Goal: Task Accomplishment & Management: Use online tool/utility

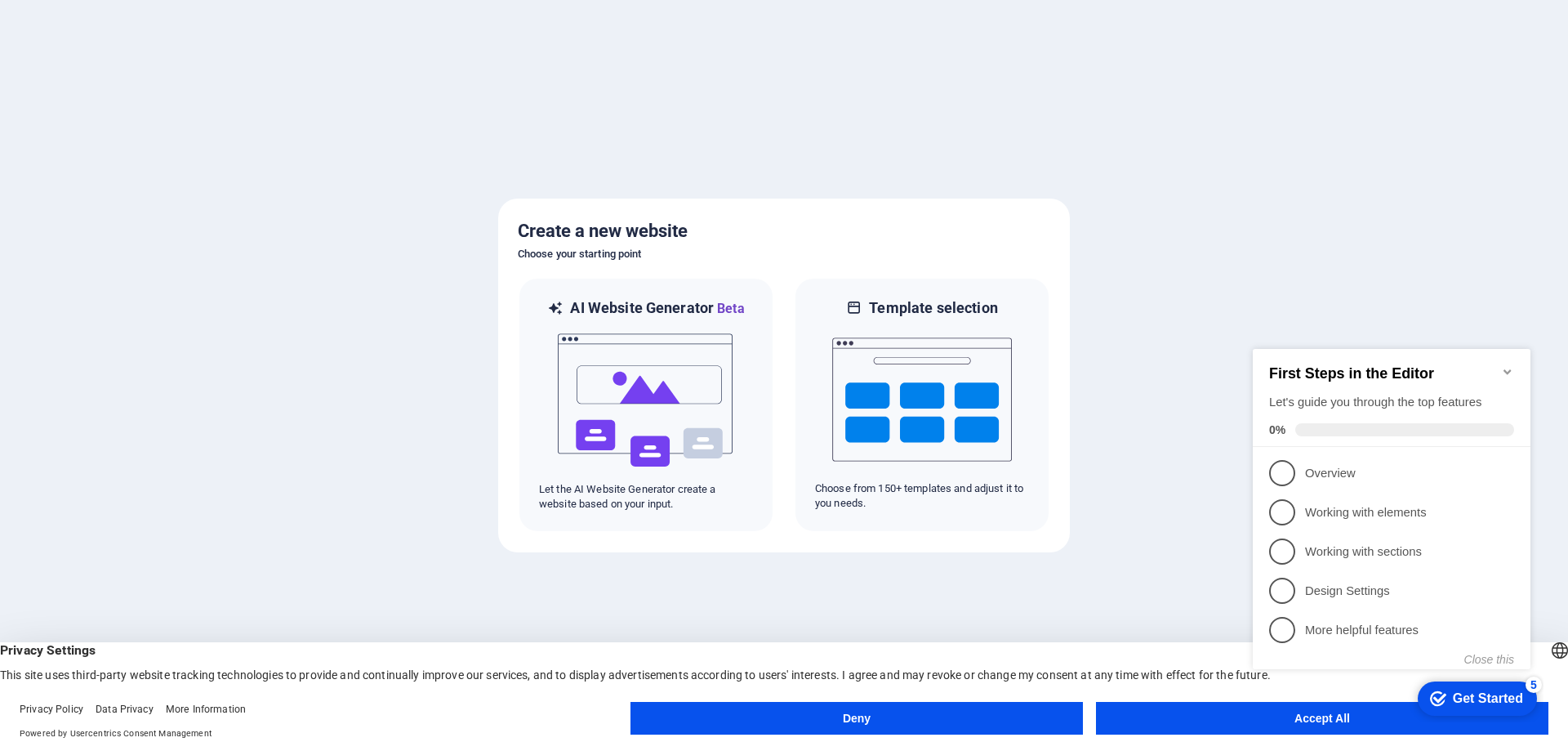
click at [1297, 721] on div "checkmark Get Started 5 First Steps in the Editor Let's guide you through the t…" at bounding box center [1395, 524] width 297 height 397
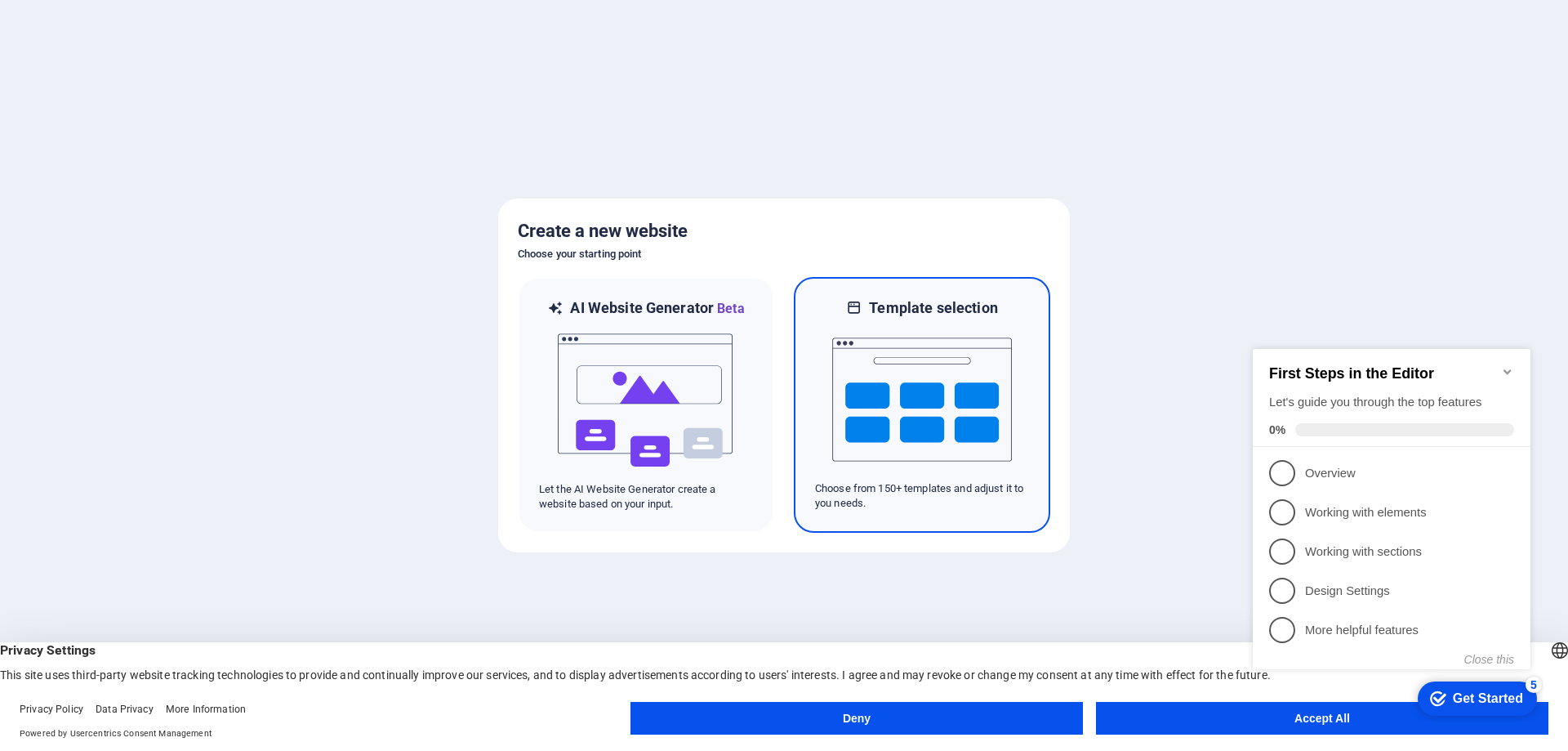
click at [934, 400] on img at bounding box center [922, 400] width 180 height 163
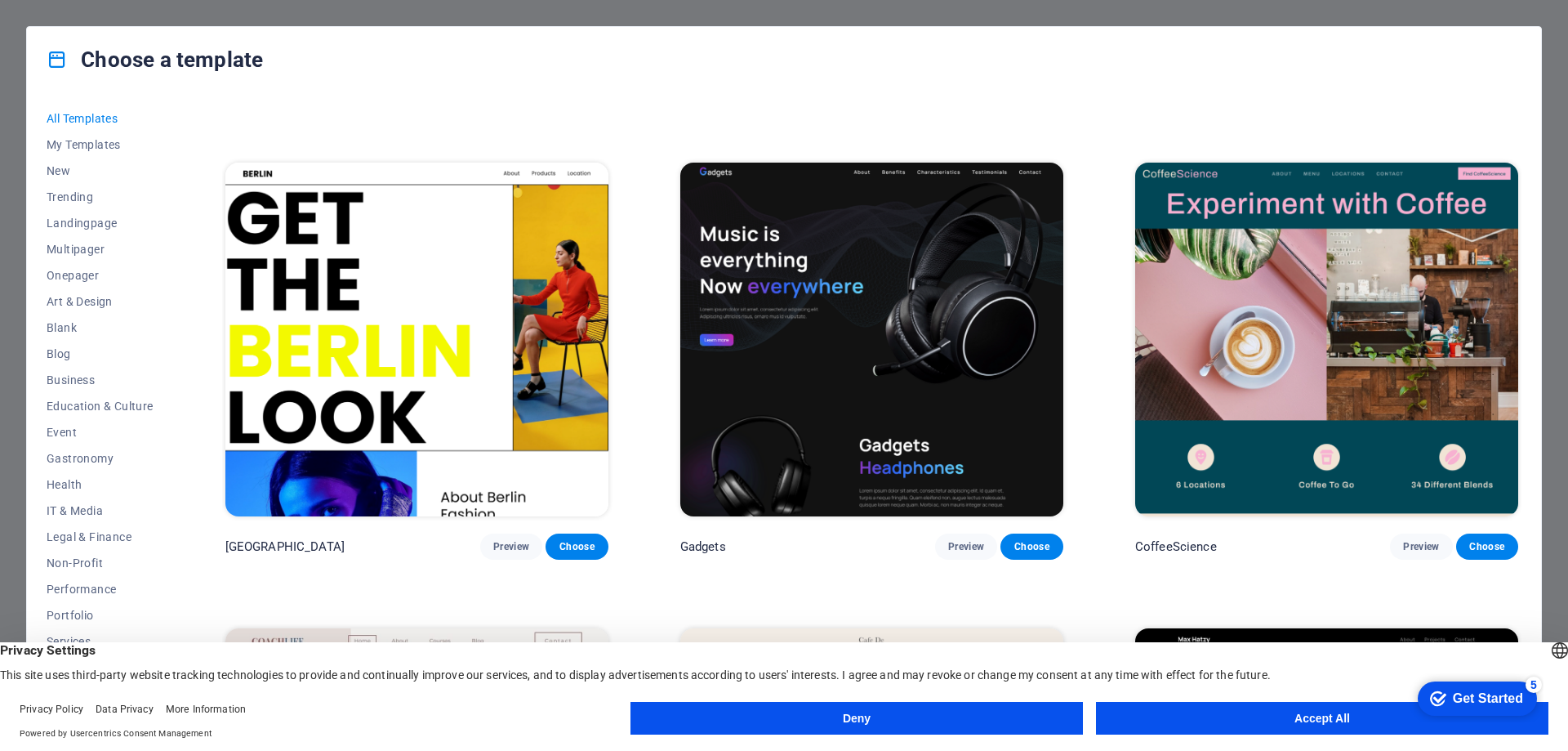
scroll to position [5230, 0]
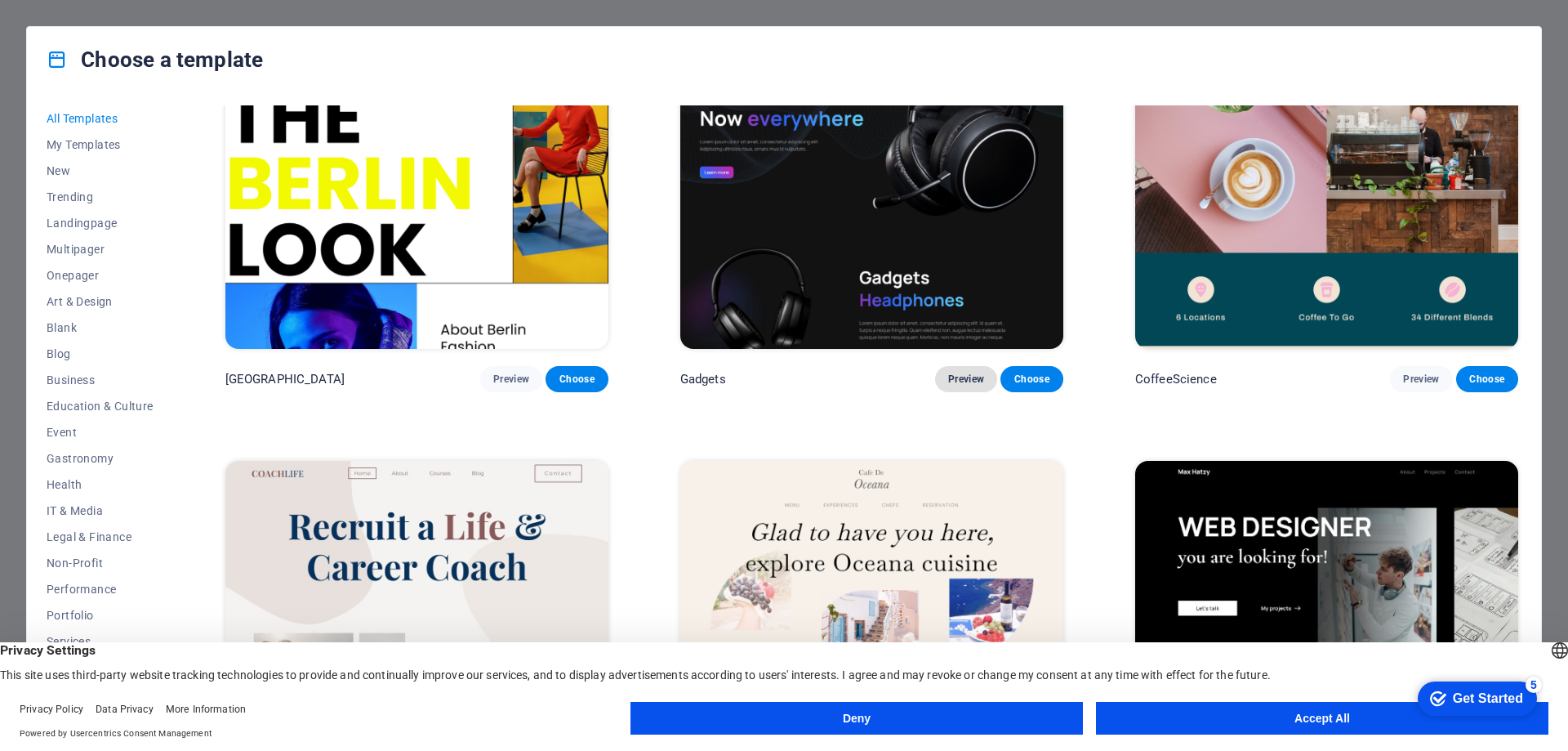
click at [959, 373] on span "Preview" at bounding box center [967, 379] width 36 height 13
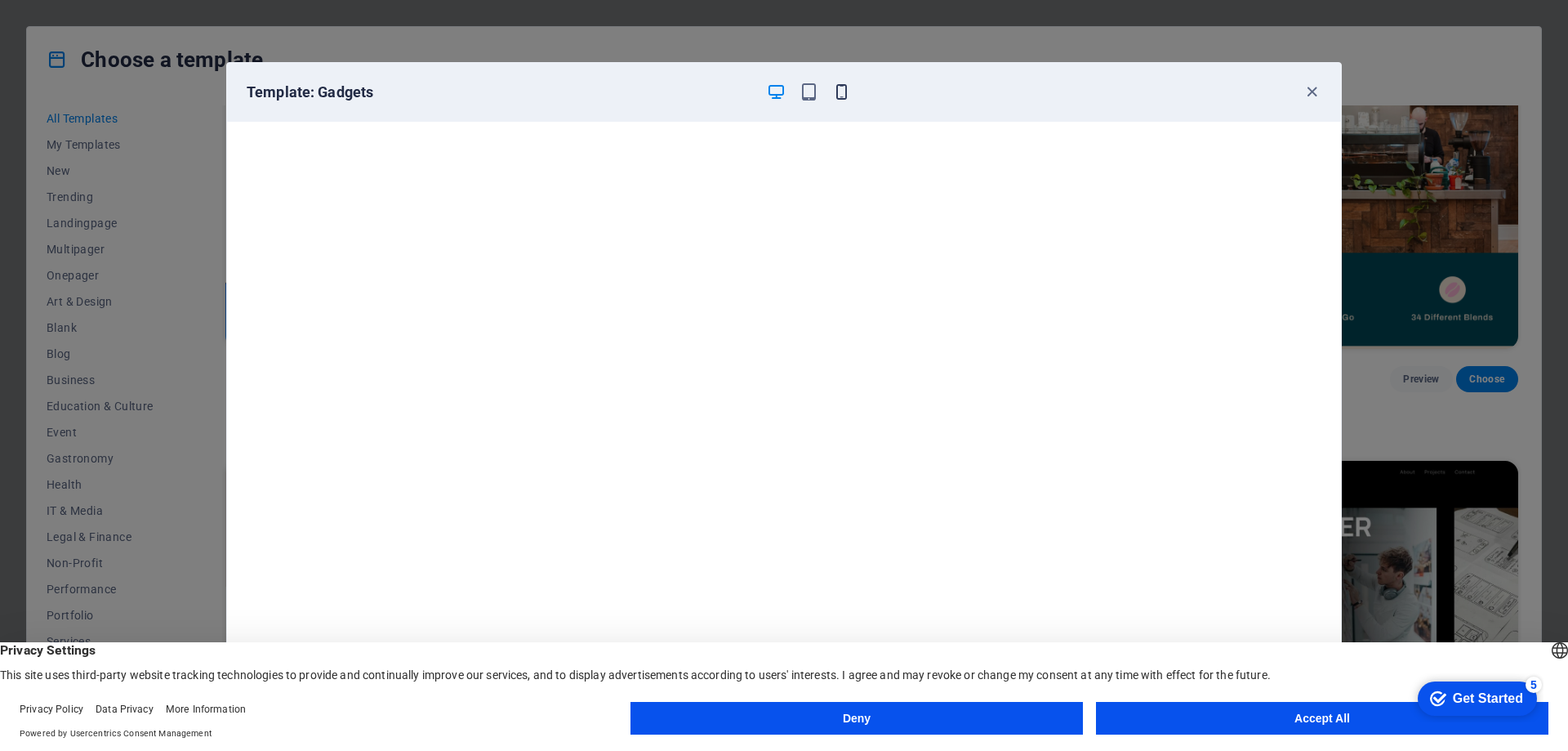
click at [840, 95] on icon "button" at bounding box center [841, 92] width 19 height 19
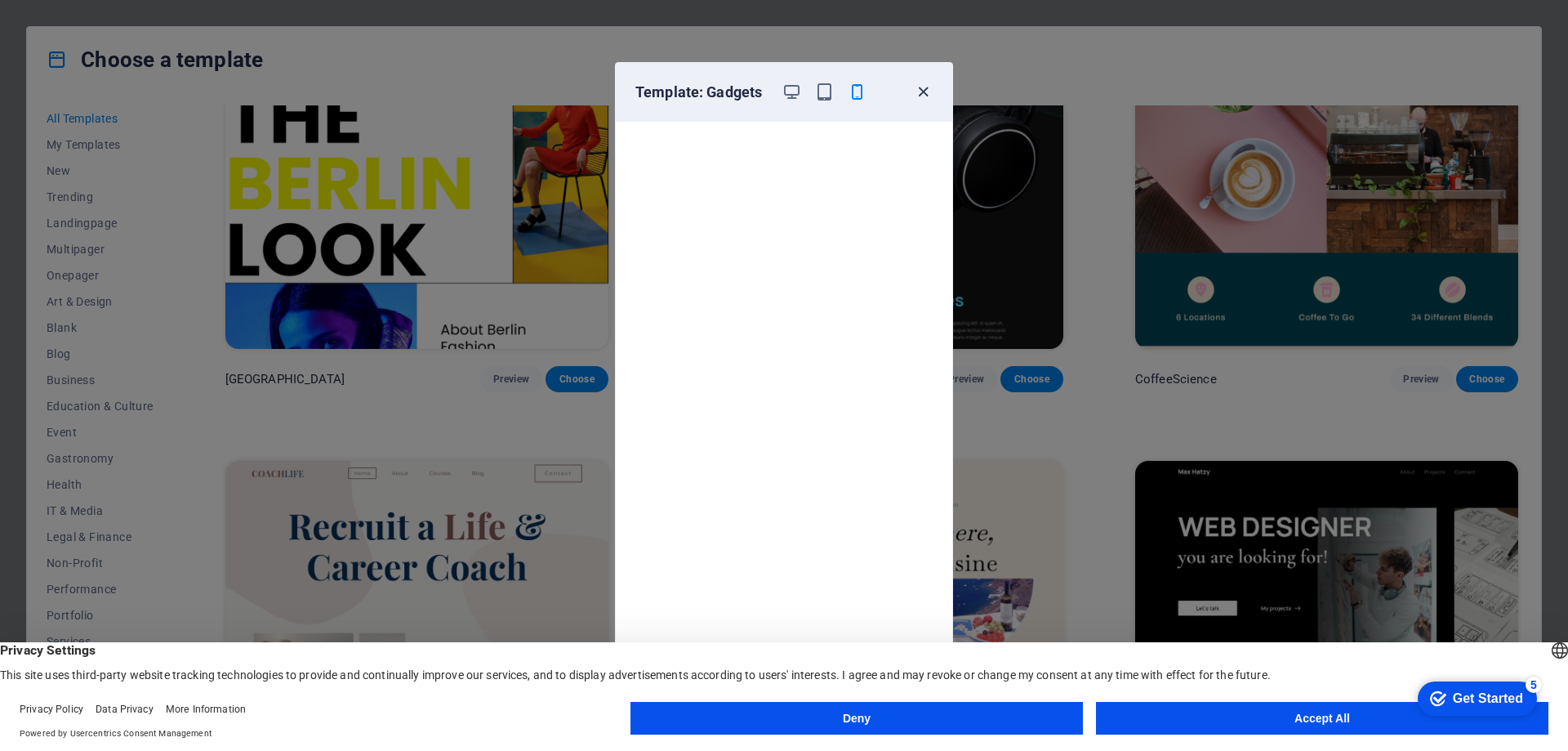
click at [921, 90] on icon "button" at bounding box center [923, 92] width 19 height 19
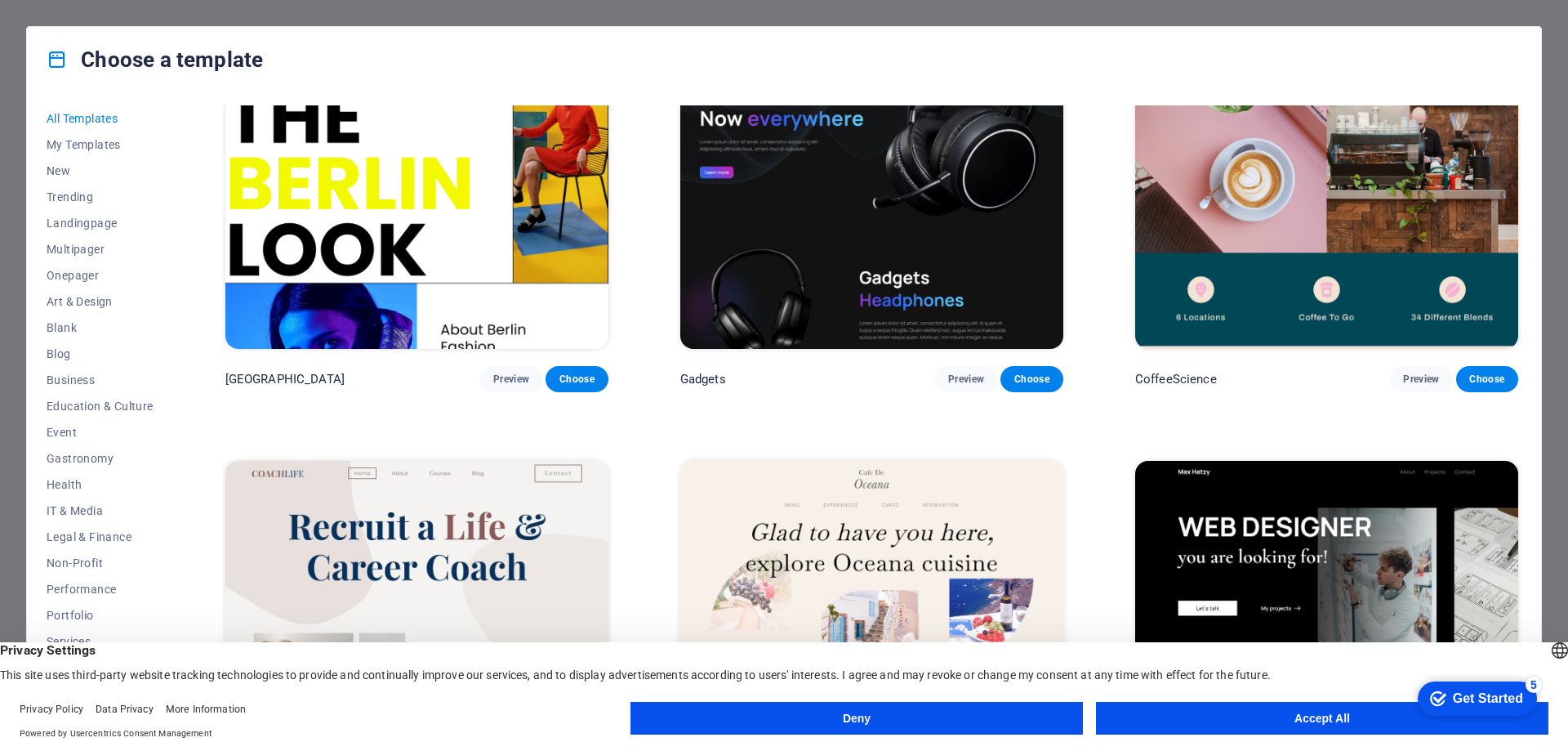
click at [1318, 724] on button "Accept All" at bounding box center [1322, 718] width 452 height 33
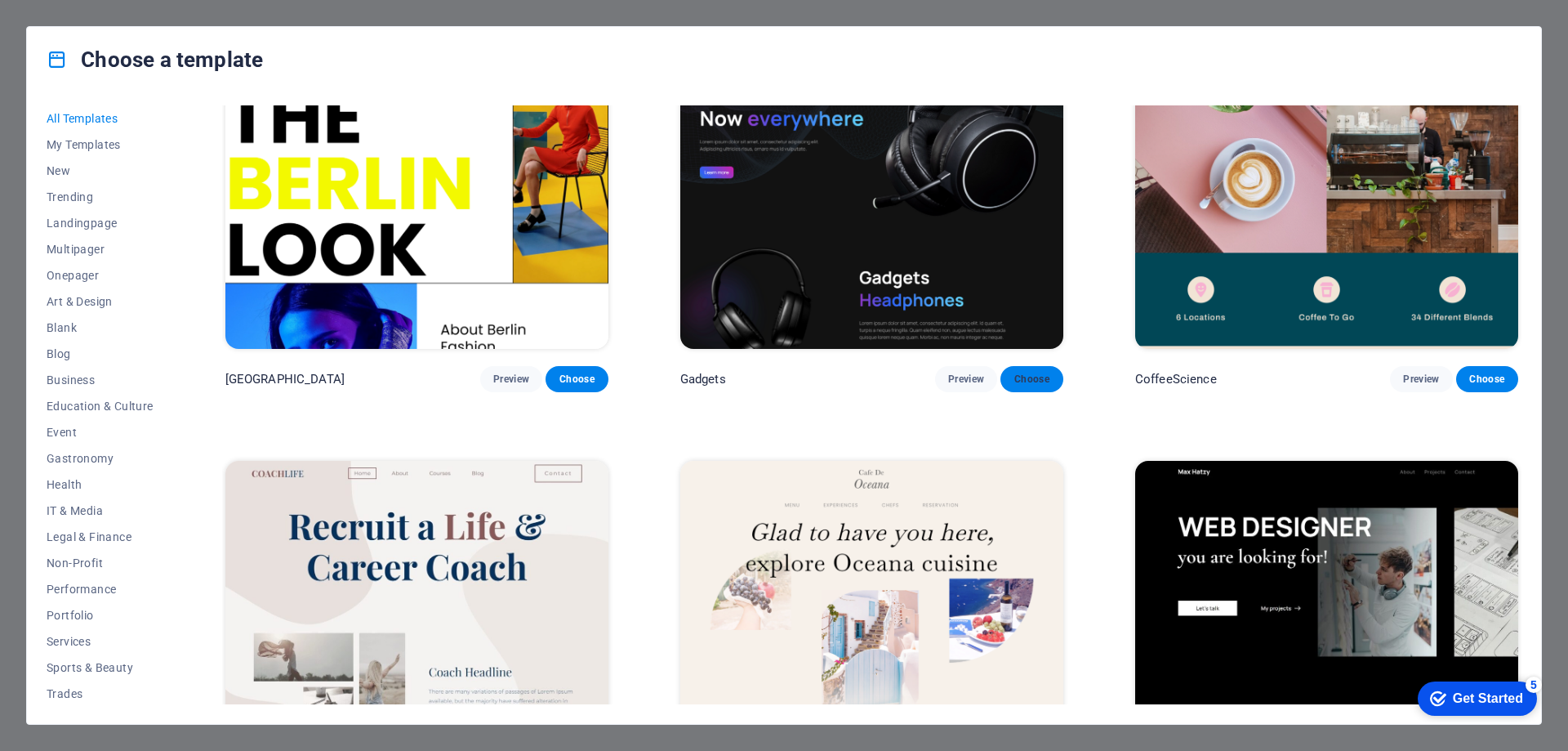
click at [1032, 373] on span "Choose" at bounding box center [1032, 379] width 36 height 13
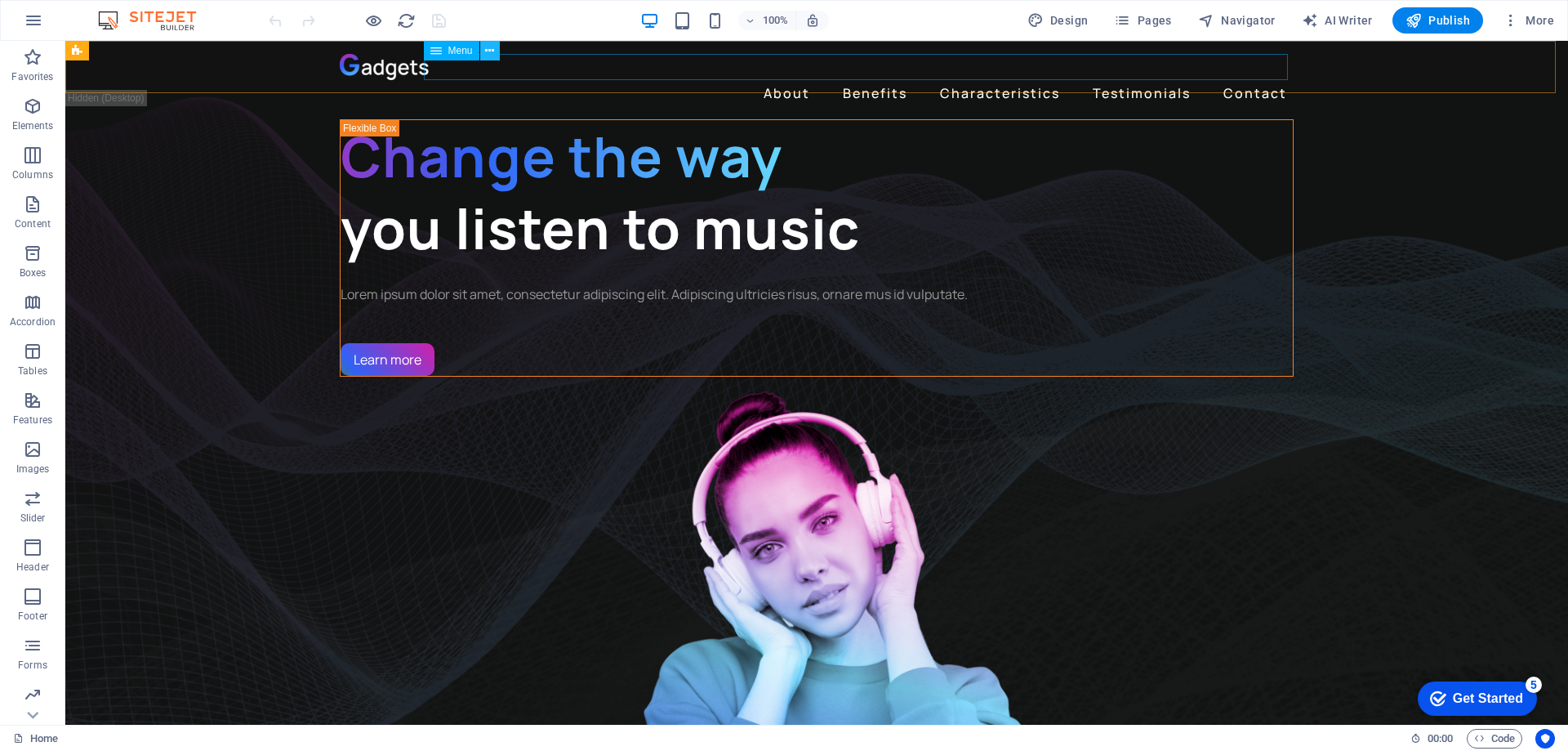
click at [486, 54] on icon at bounding box center [489, 51] width 9 height 17
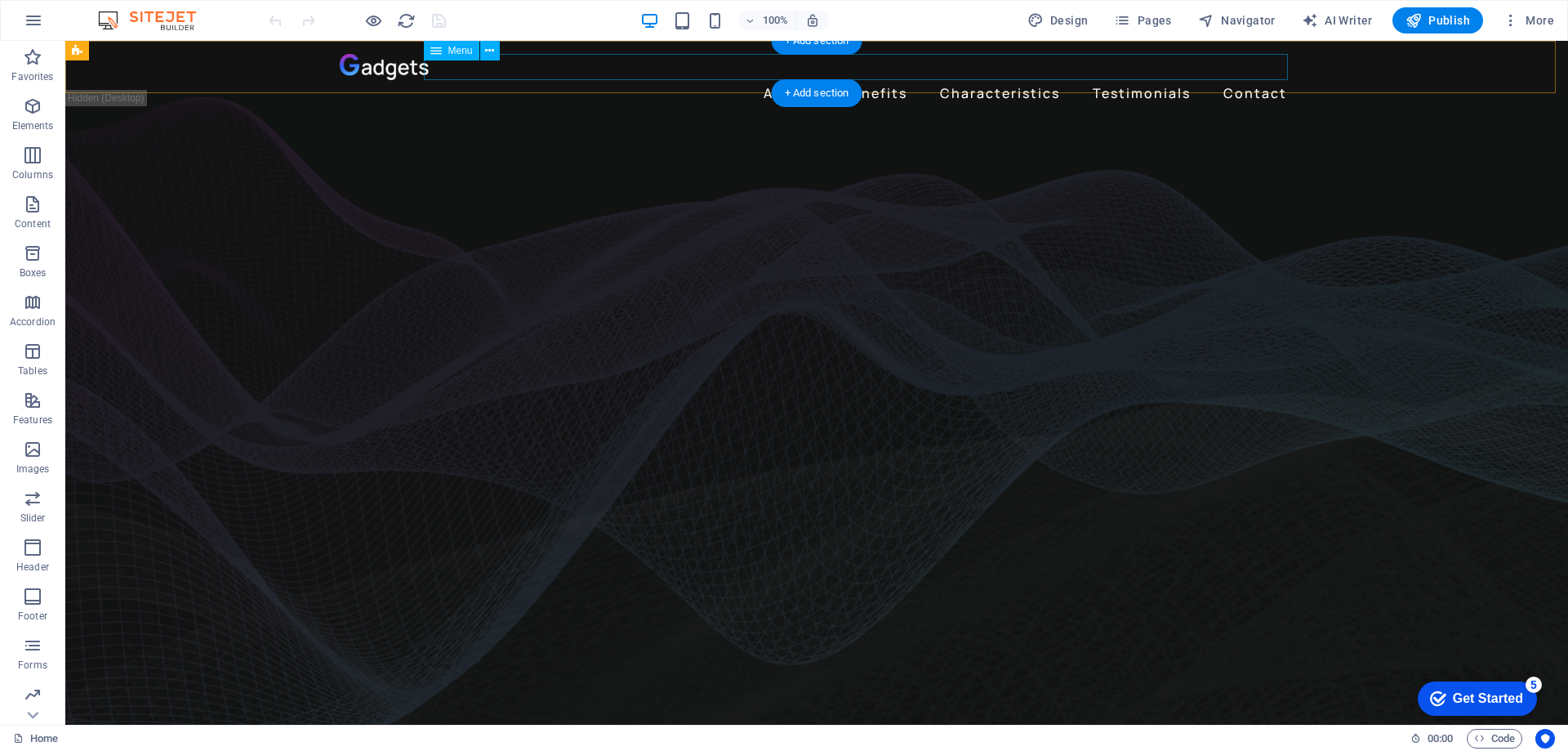
click at [793, 80] on nav "About Benefits Characteristics Testimonials Contact" at bounding box center [817, 93] width 954 height 26
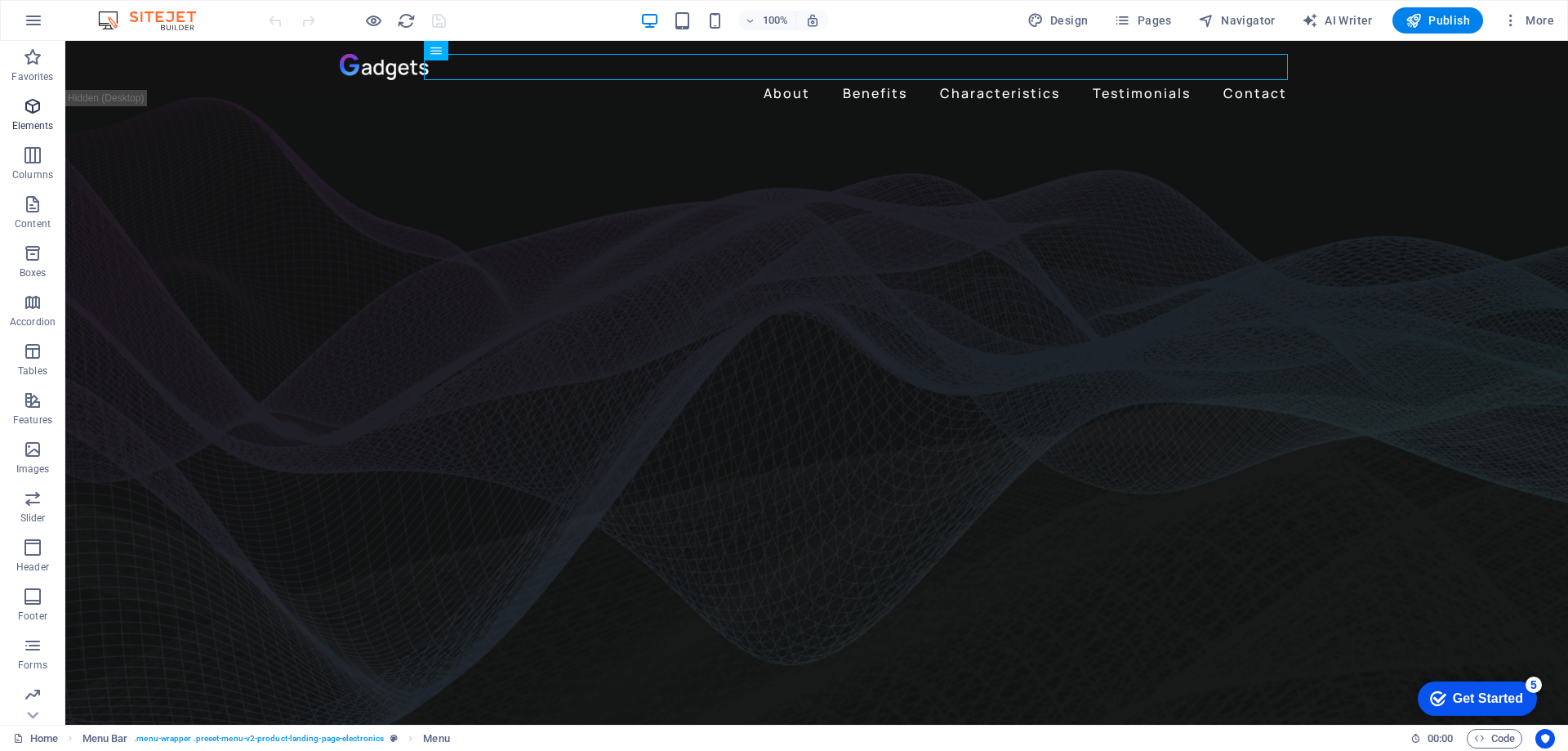
click at [33, 102] on icon "button" at bounding box center [33, 106] width 20 height 20
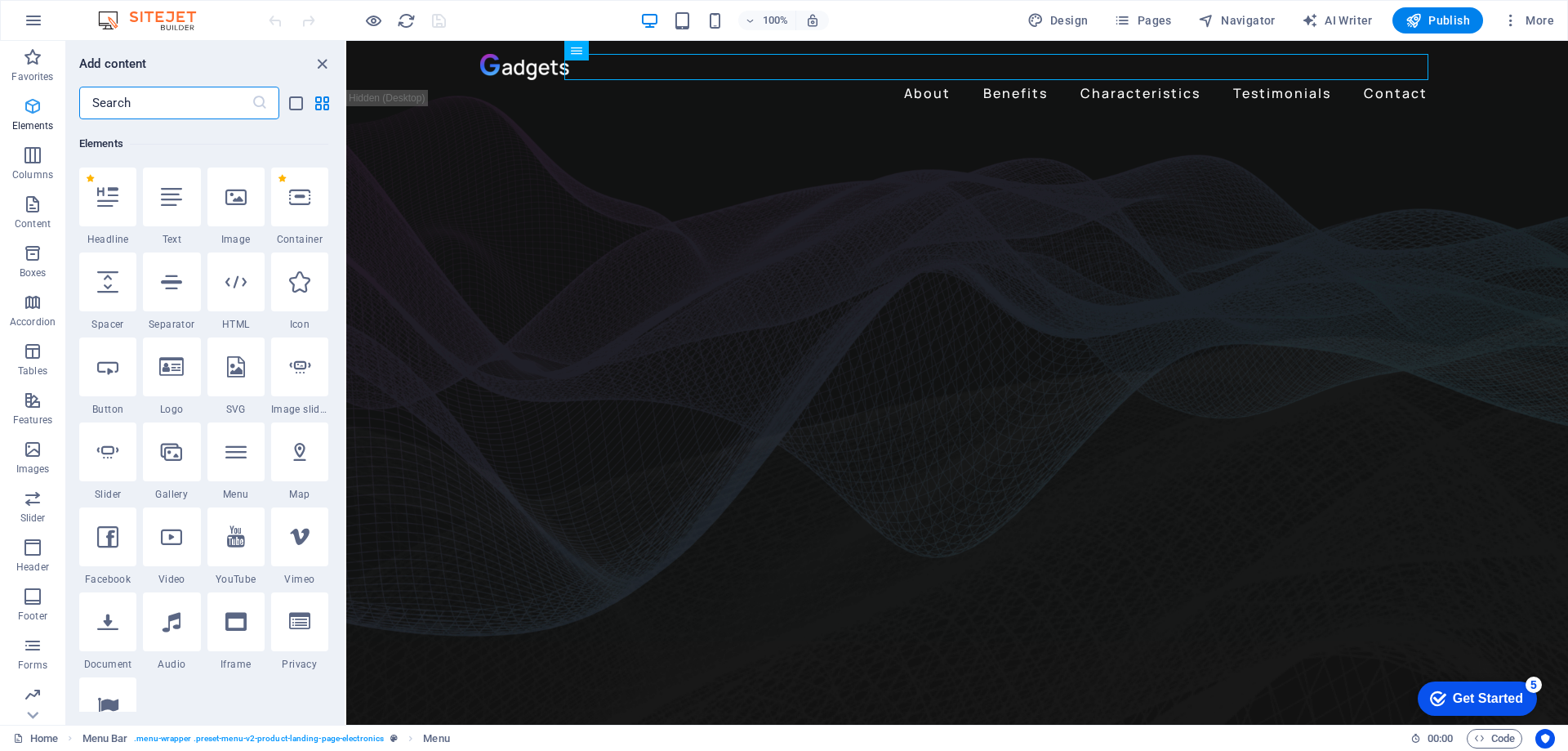
scroll to position [174, 0]
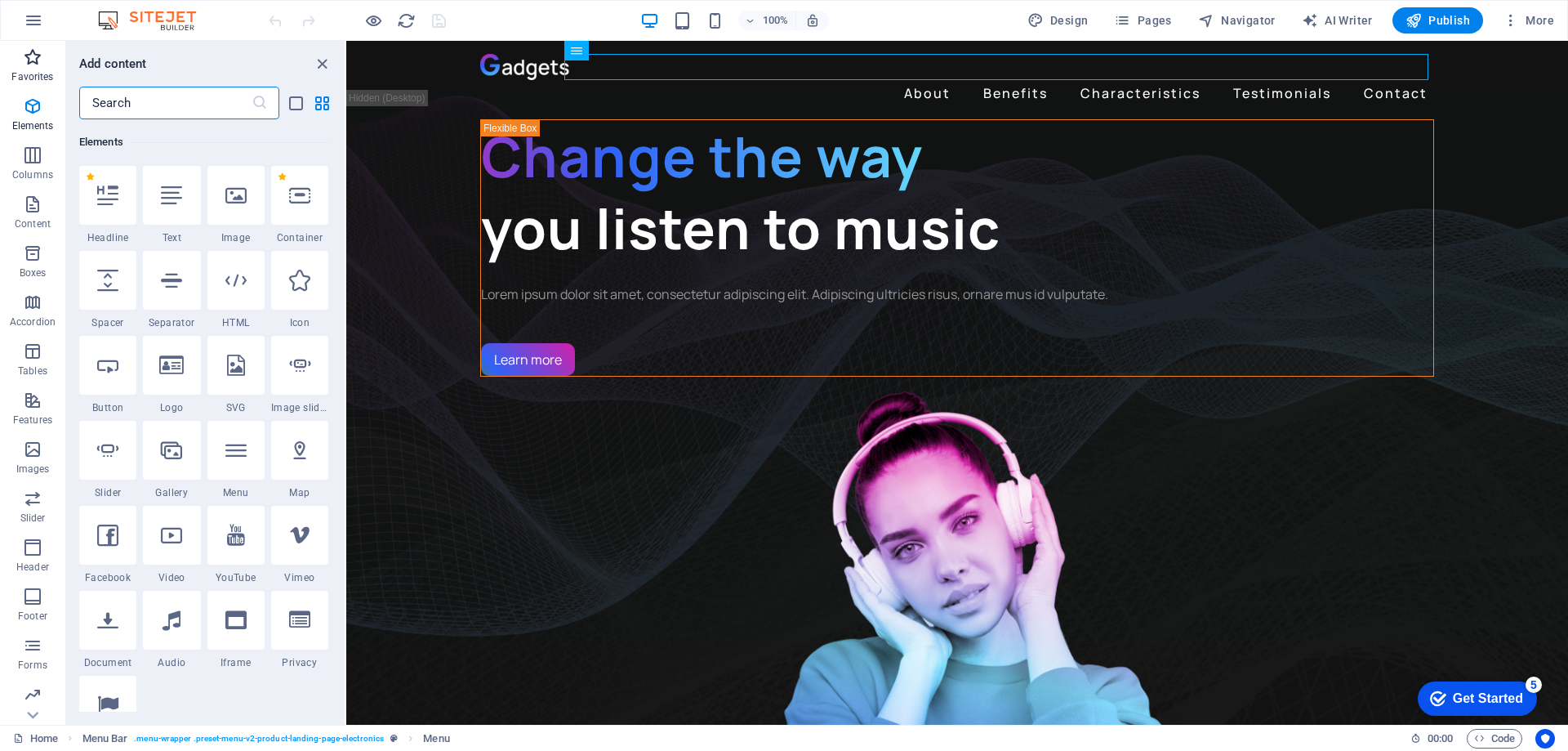
click at [32, 65] on icon "button" at bounding box center [33, 57] width 20 height 20
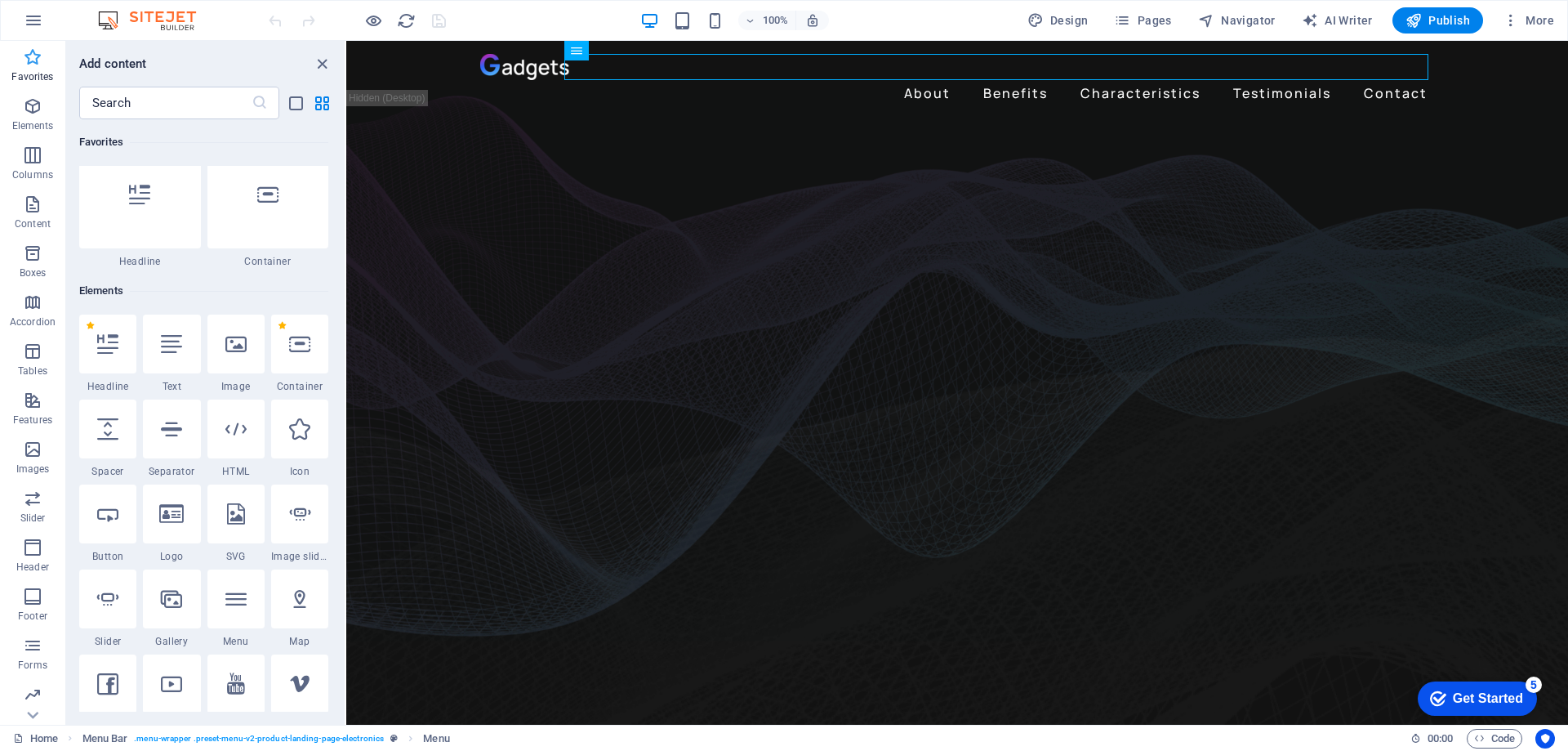
scroll to position [0, 0]
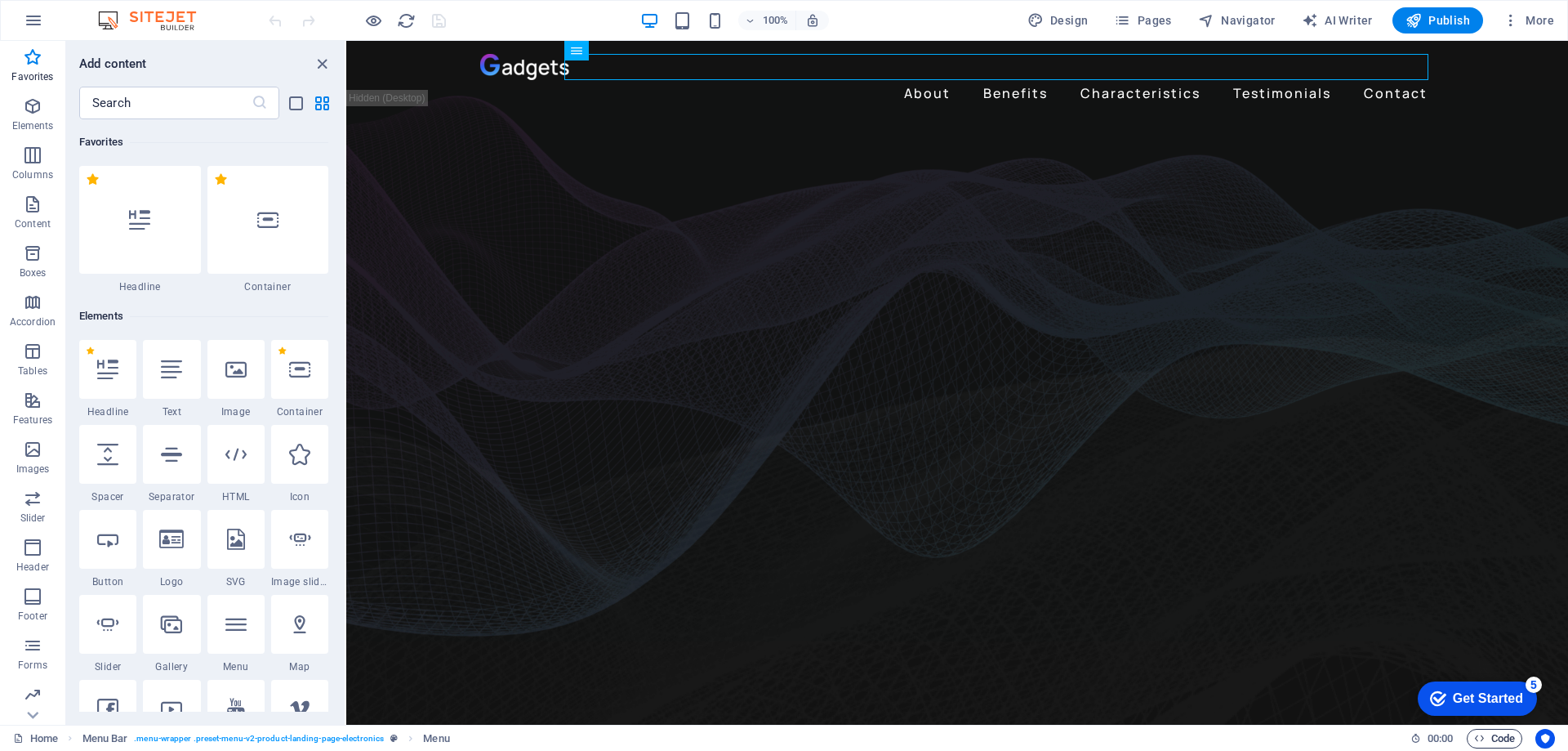
click at [1493, 739] on span "Code" at bounding box center [1495, 739] width 41 height 20
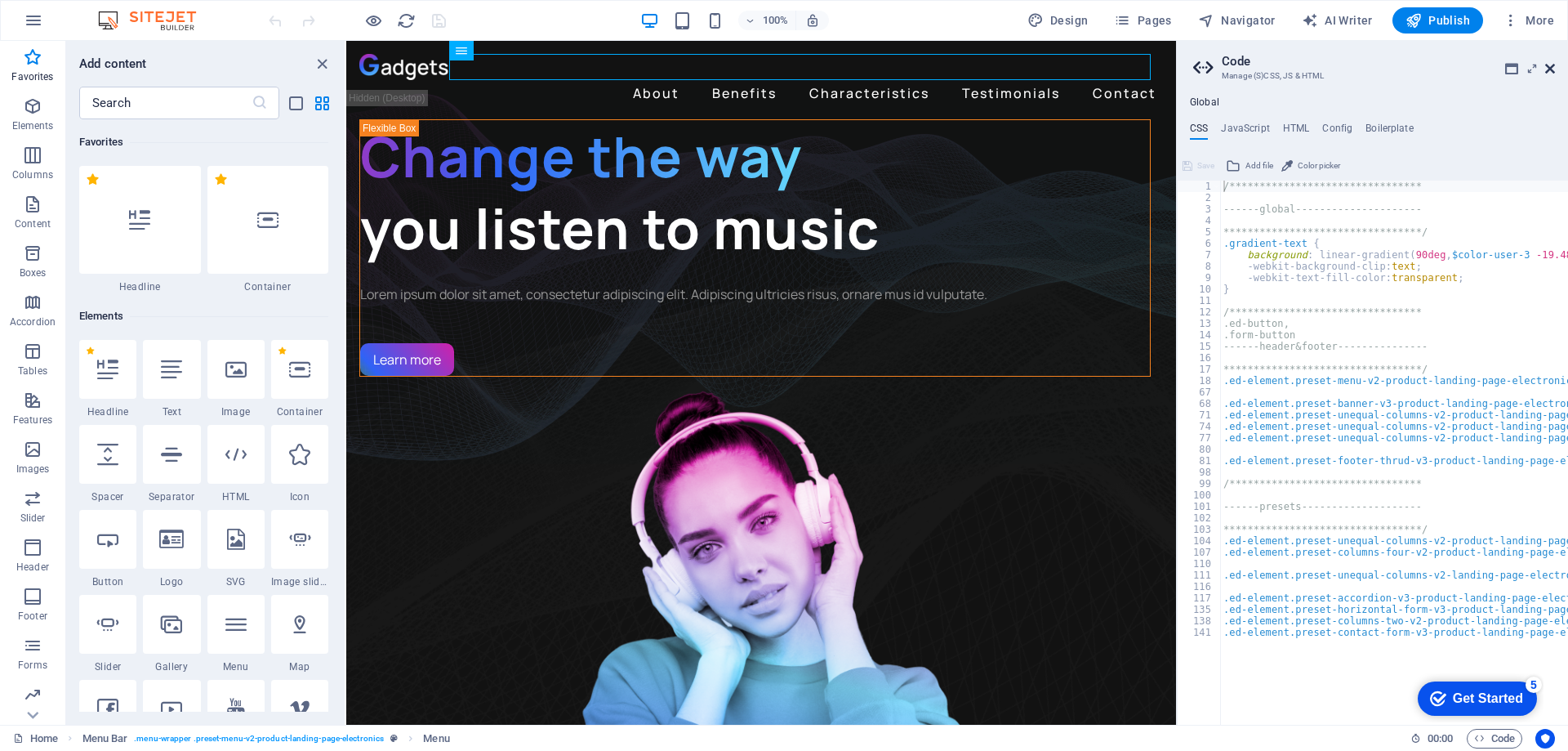
click at [1552, 75] on link at bounding box center [1550, 68] width 10 height 14
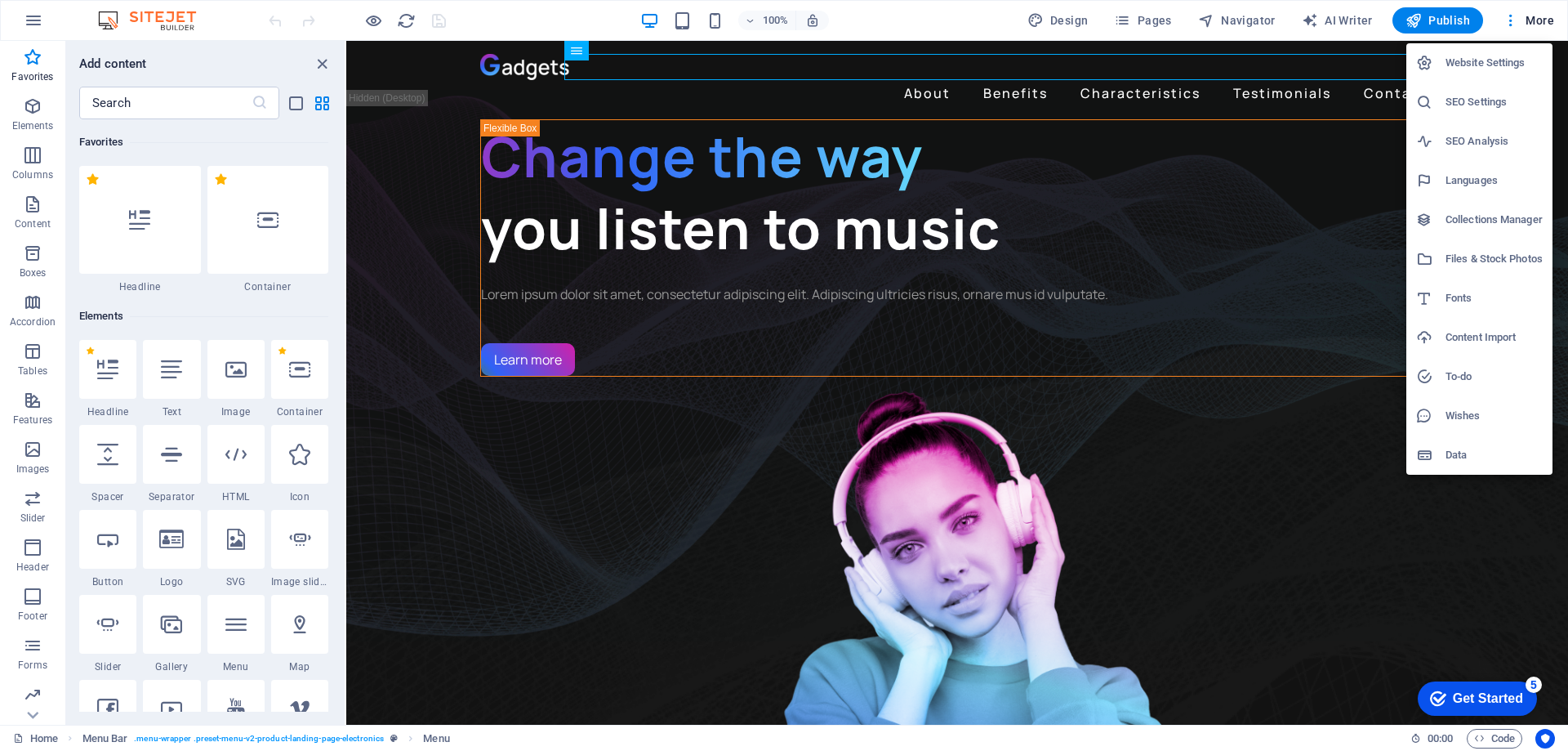
click at [1470, 53] on h6 "Website Settings" at bounding box center [1495, 63] width 97 height 20
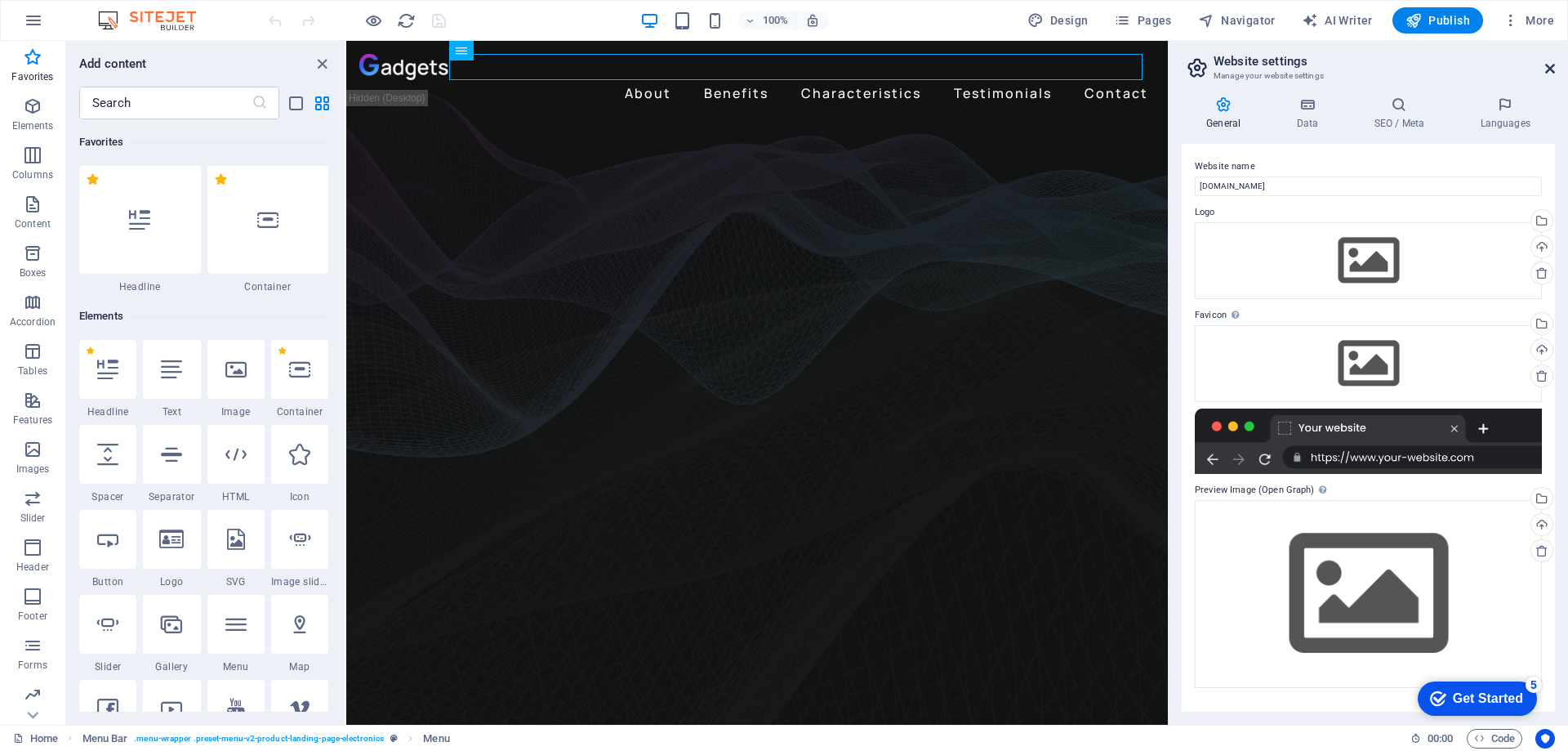
click at [1554, 67] on icon at bounding box center [1550, 68] width 10 height 13
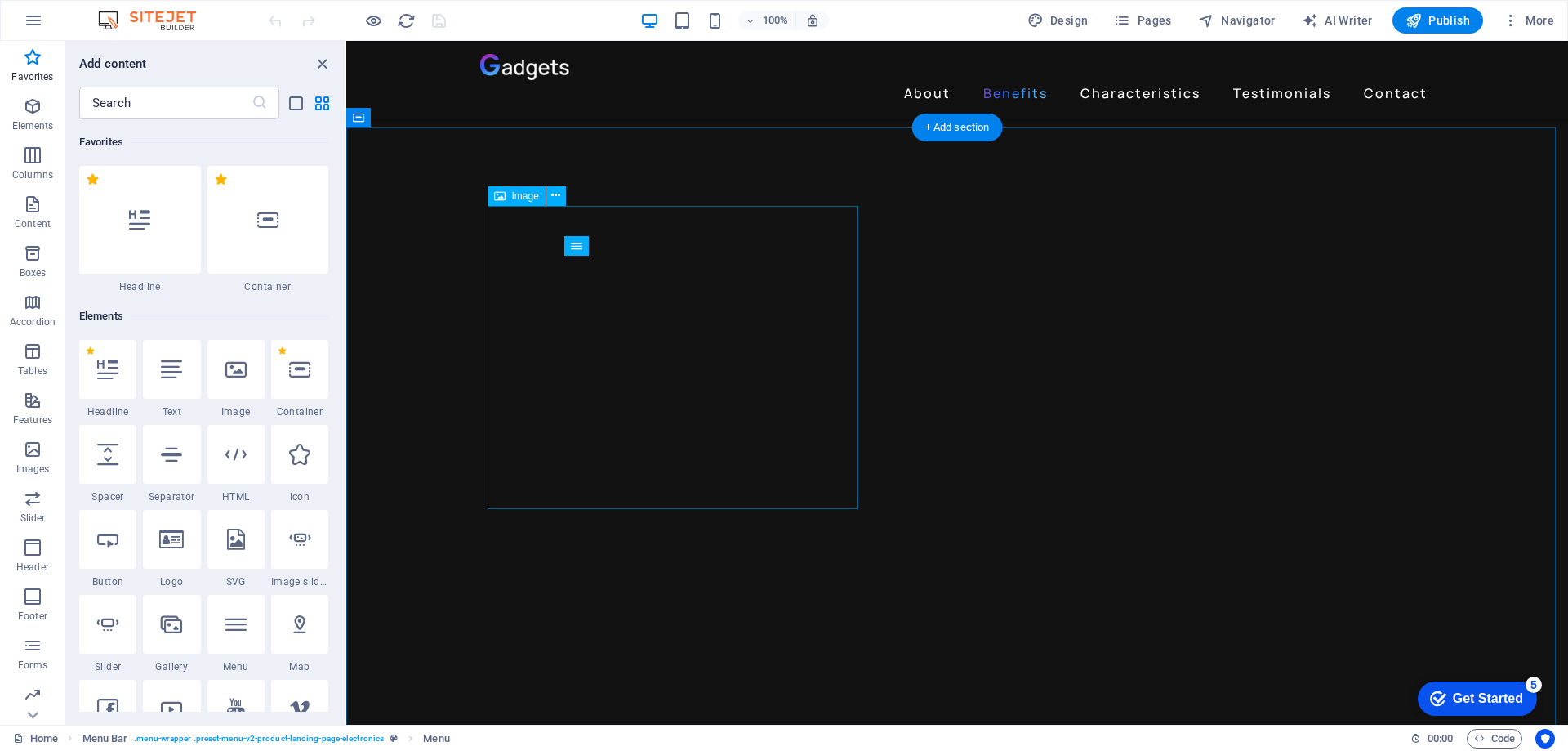
scroll to position [1716, 0]
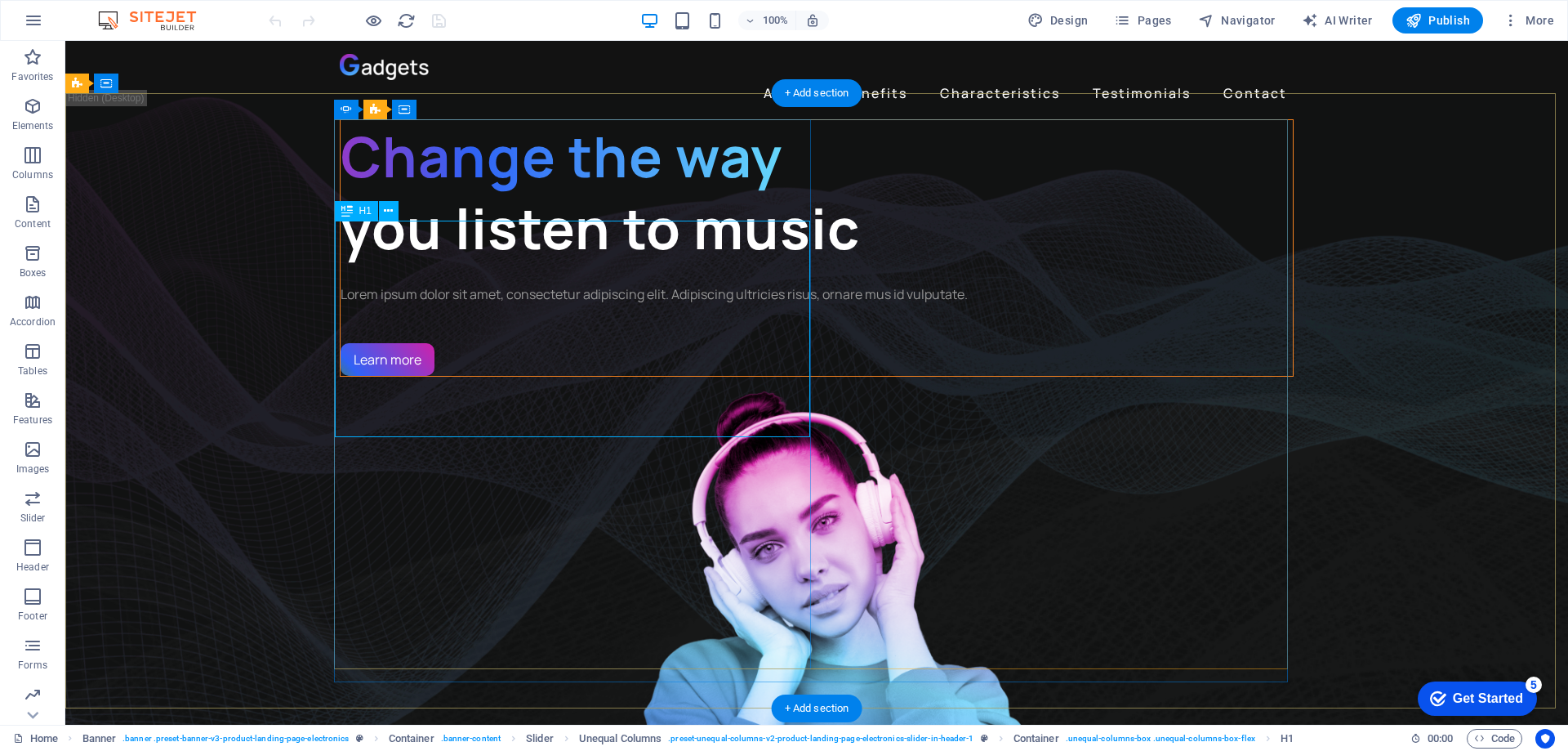
click at [460, 265] on div "Change the way you listen to music" at bounding box center [817, 192] width 953 height 144
click at [456, 265] on div "Change the way you listen to music" at bounding box center [817, 192] width 953 height 144
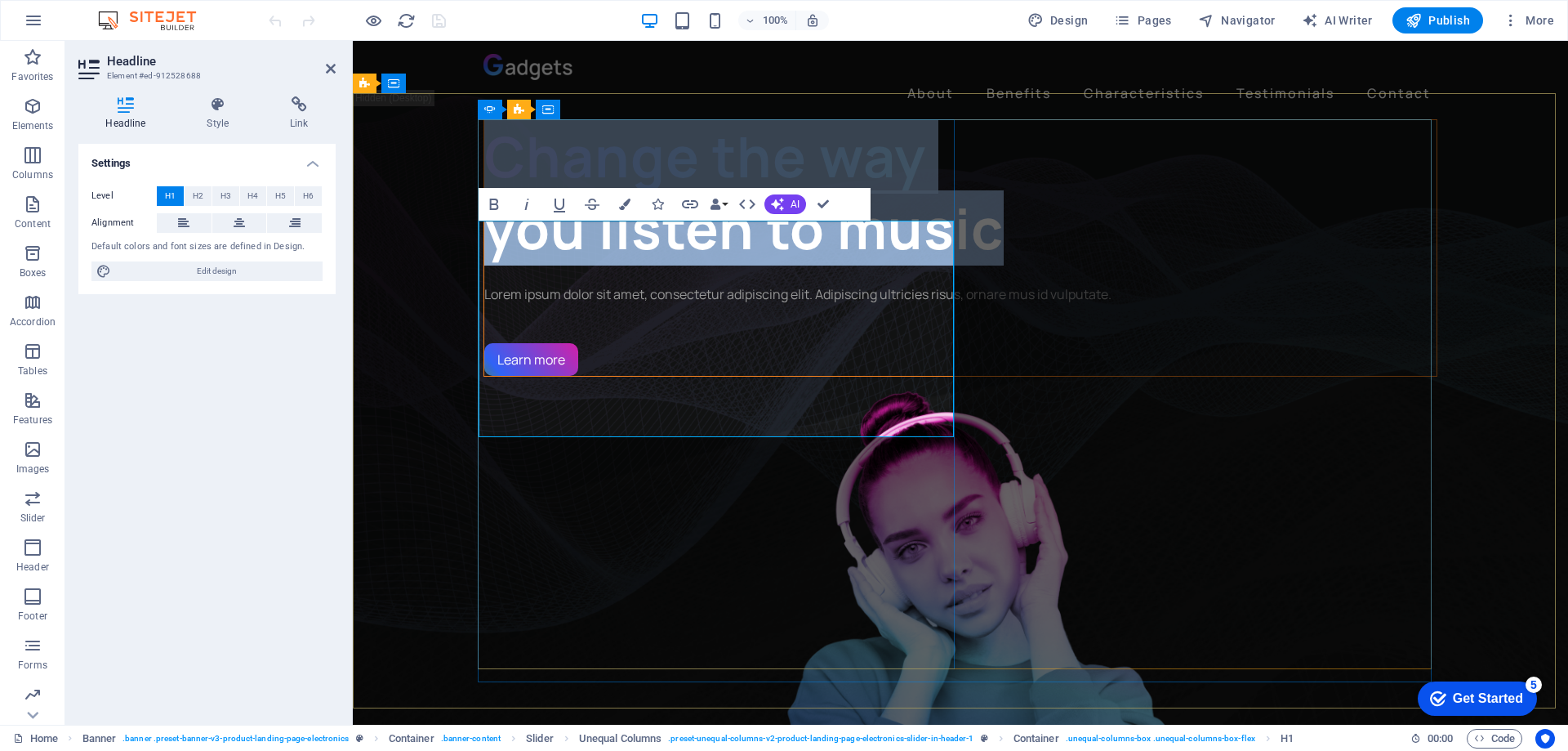
click at [620, 265] on span "you listen to music" at bounding box center [744, 228] width 519 height 75
drag, startPoint x: 642, startPoint y: 412, endPoint x: 478, endPoint y: 291, distance: 203.8
click at [484, 265] on span "you listen to music" at bounding box center [744, 228] width 519 height 75
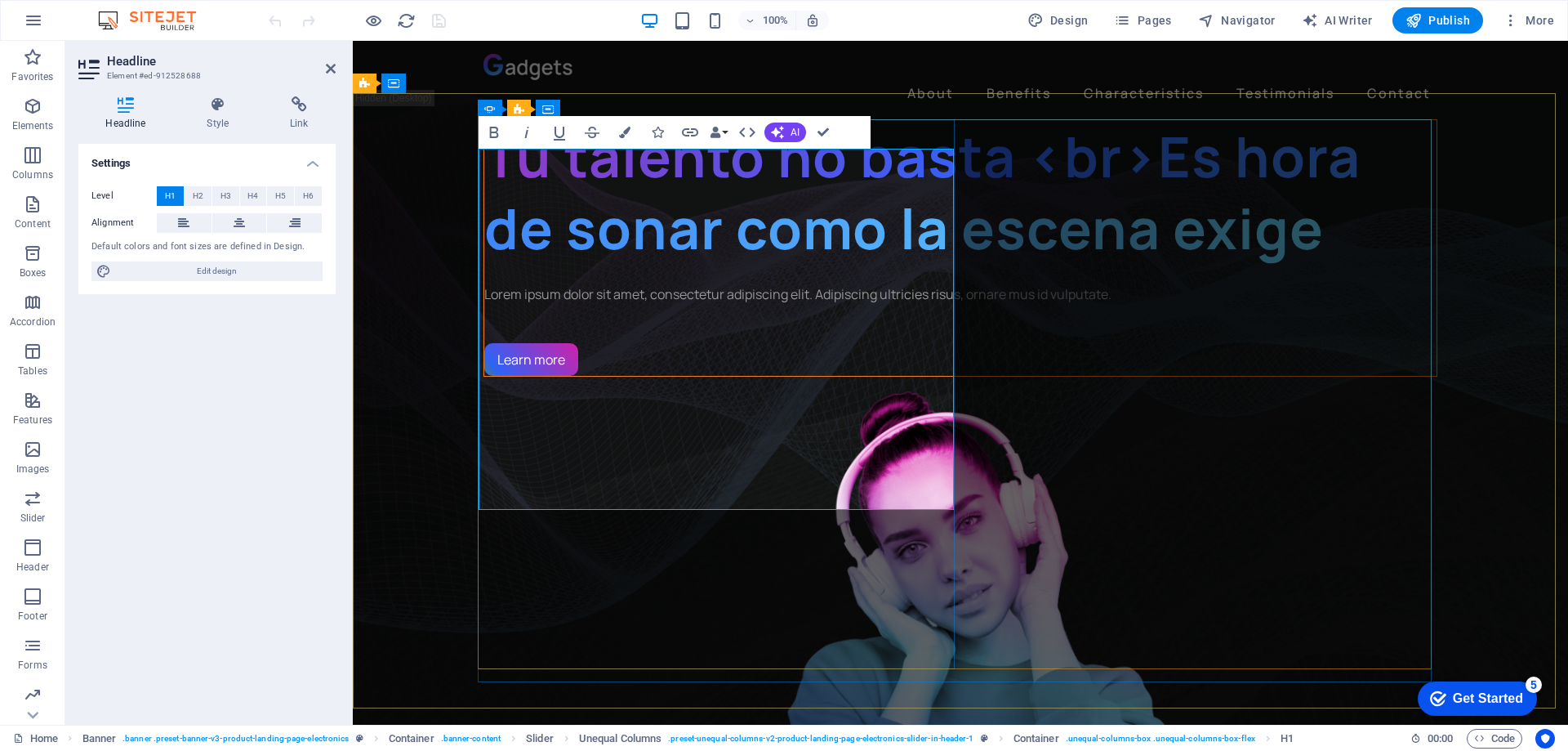
scroll to position [353, 7]
click at [780, 260] on span "Tu talento no basta <br>Es hora de sonar como la escena exige" at bounding box center [923, 192] width 877 height 147
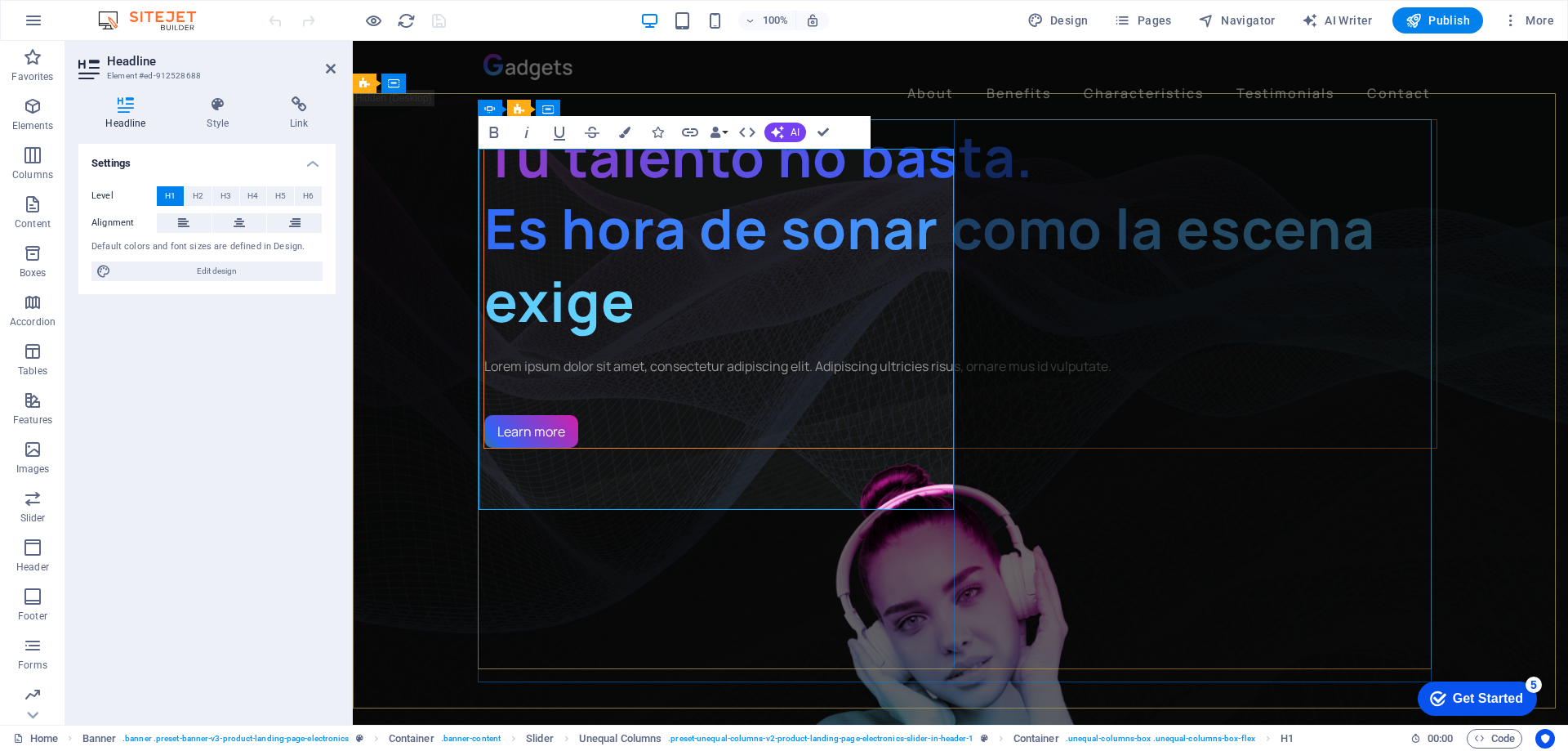
click at [627, 338] on span "Tu talento no basta. ‌Es hora de sonar como la escena exige" at bounding box center [929, 228] width 891 height 220
drag, startPoint x: 484, startPoint y: 322, endPoint x: 623, endPoint y: 322, distance: 139.0
click at [623, 322] on span "Tu talento no basta. ‌Es hora de sonar como la escena exige." at bounding box center [929, 228] width 891 height 220
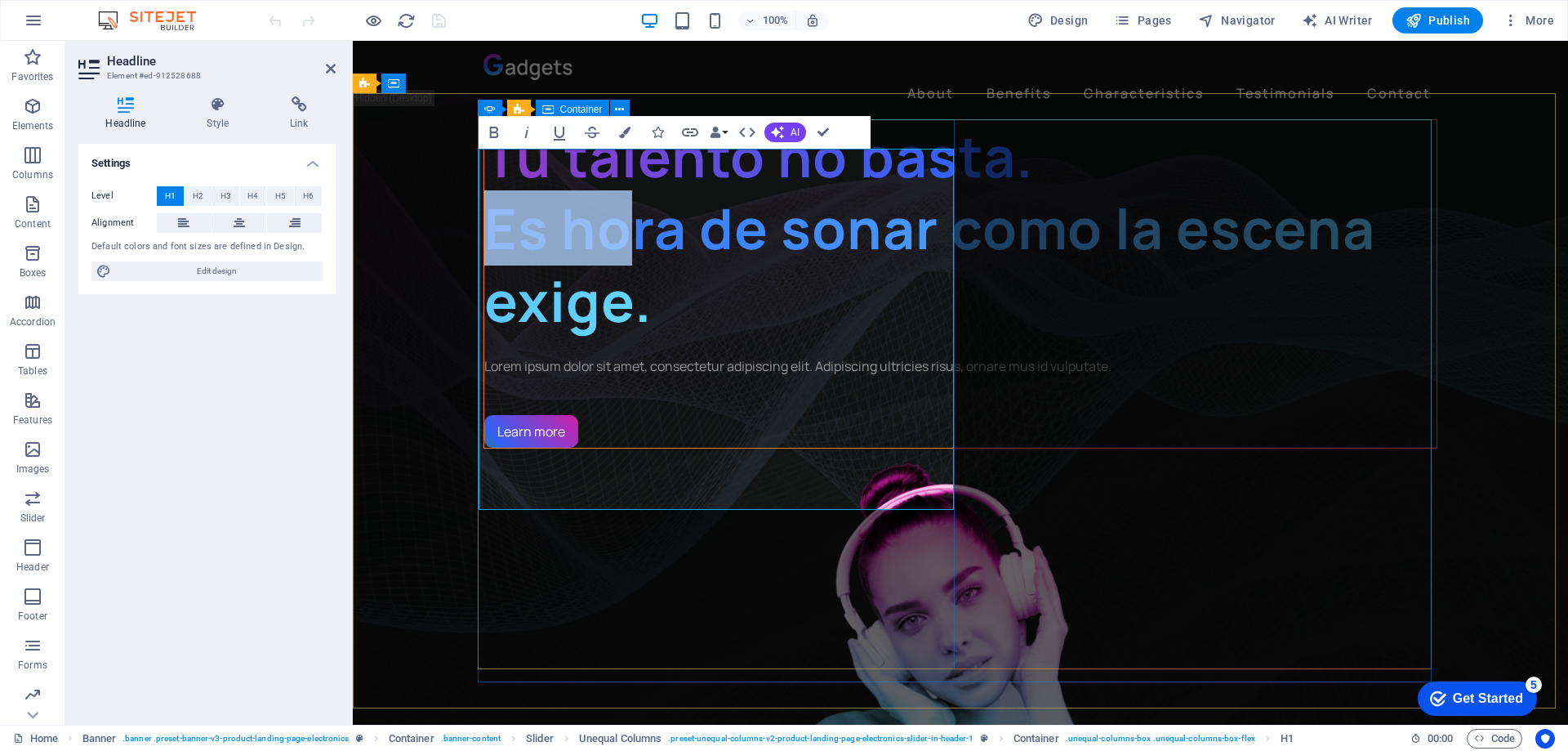
click at [484, 326] on div "Tu talento no basta. ‌Es hora de sonar como la escena exige. Tu talento no bast…" at bounding box center [961, 284] width 954 height 329
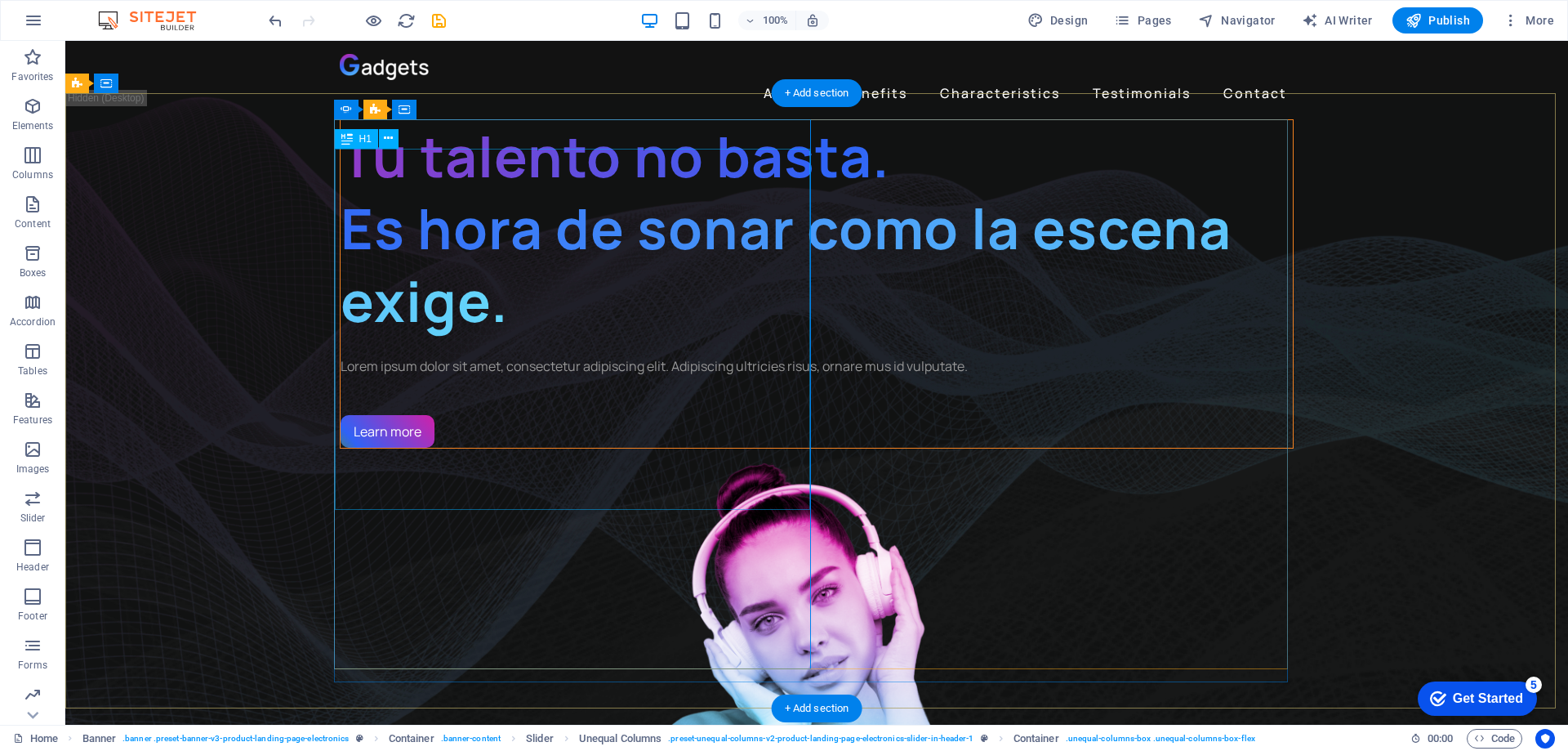
click at [398, 326] on div "Tu talento no basta. Es hora de sonar como la escena exige." at bounding box center [817, 228] width 953 height 217
click at [355, 335] on div "Tu talento no basta. Es hora de sonar como la escena exige." at bounding box center [817, 228] width 953 height 217
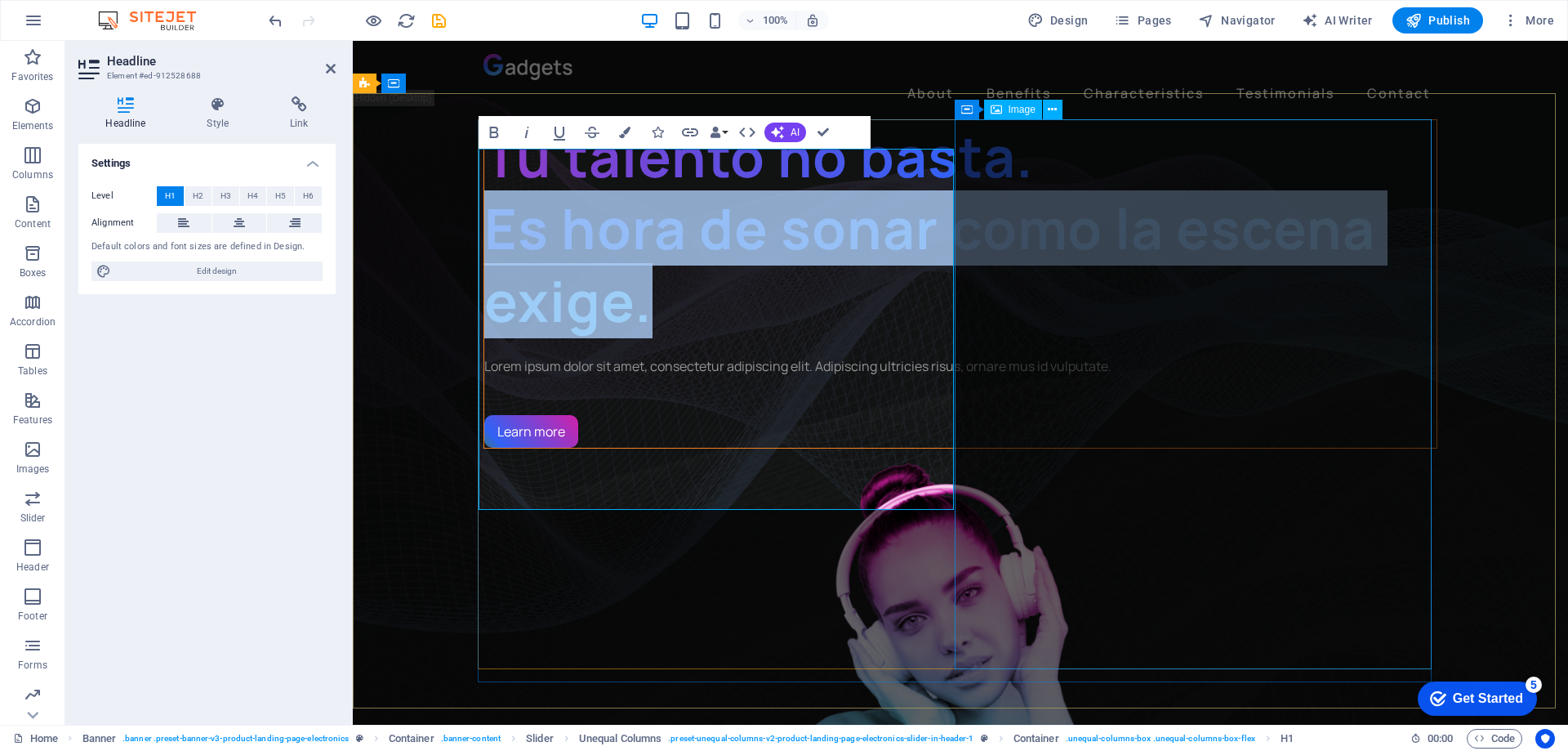
drag, startPoint x: 484, startPoint y: 320, endPoint x: 1034, endPoint y: 505, distance: 580.3
click at [1034, 505] on div "Tu talento no basta. Es hora de sonar como la escena exige. Lorem ipsum dolor s…" at bounding box center [961, 559] width 954 height 880
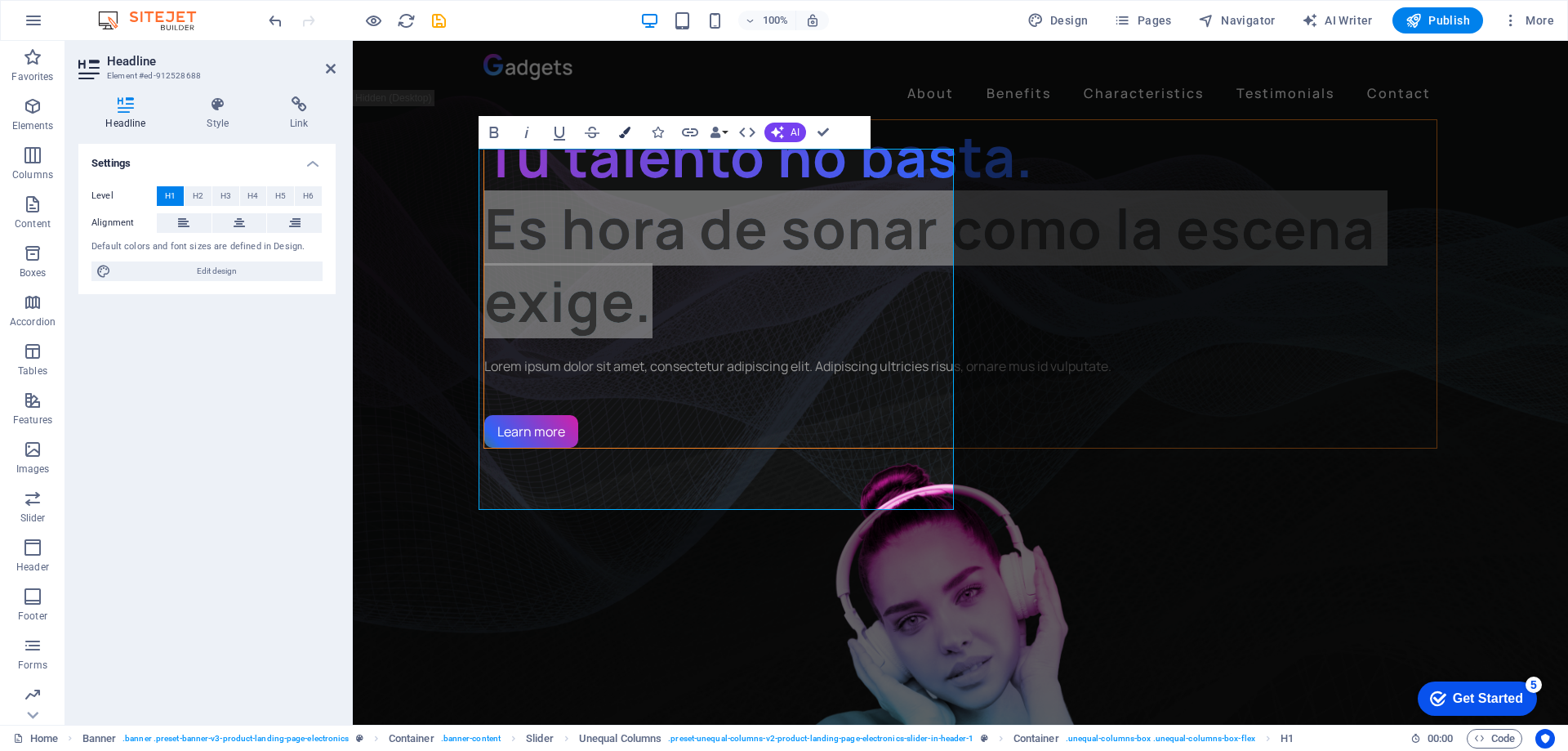
click at [624, 127] on icon "button" at bounding box center [625, 133] width 12 height 12
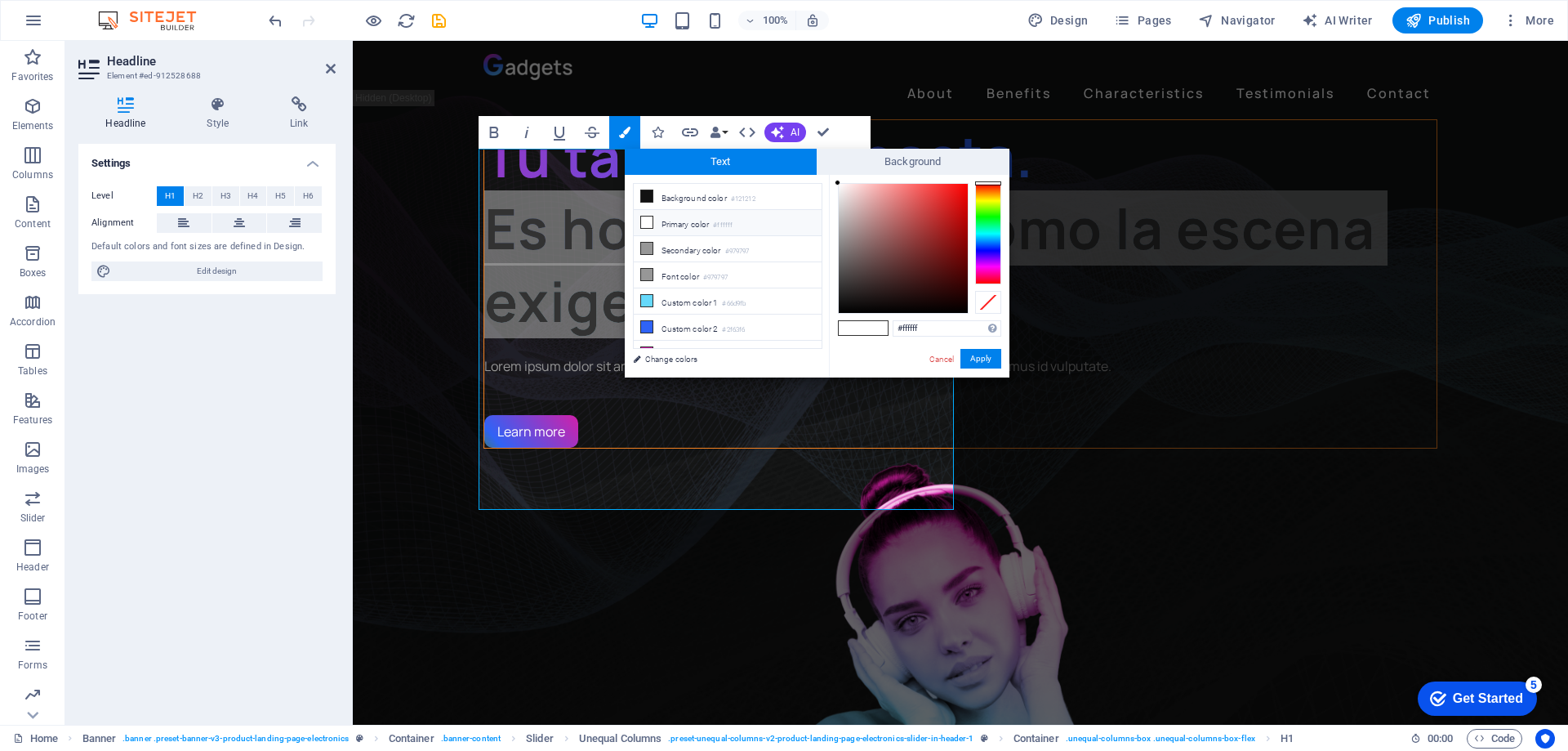
click at [646, 222] on icon at bounding box center [647, 223] width 12 height 12
click at [981, 352] on button "Apply" at bounding box center [981, 359] width 41 height 20
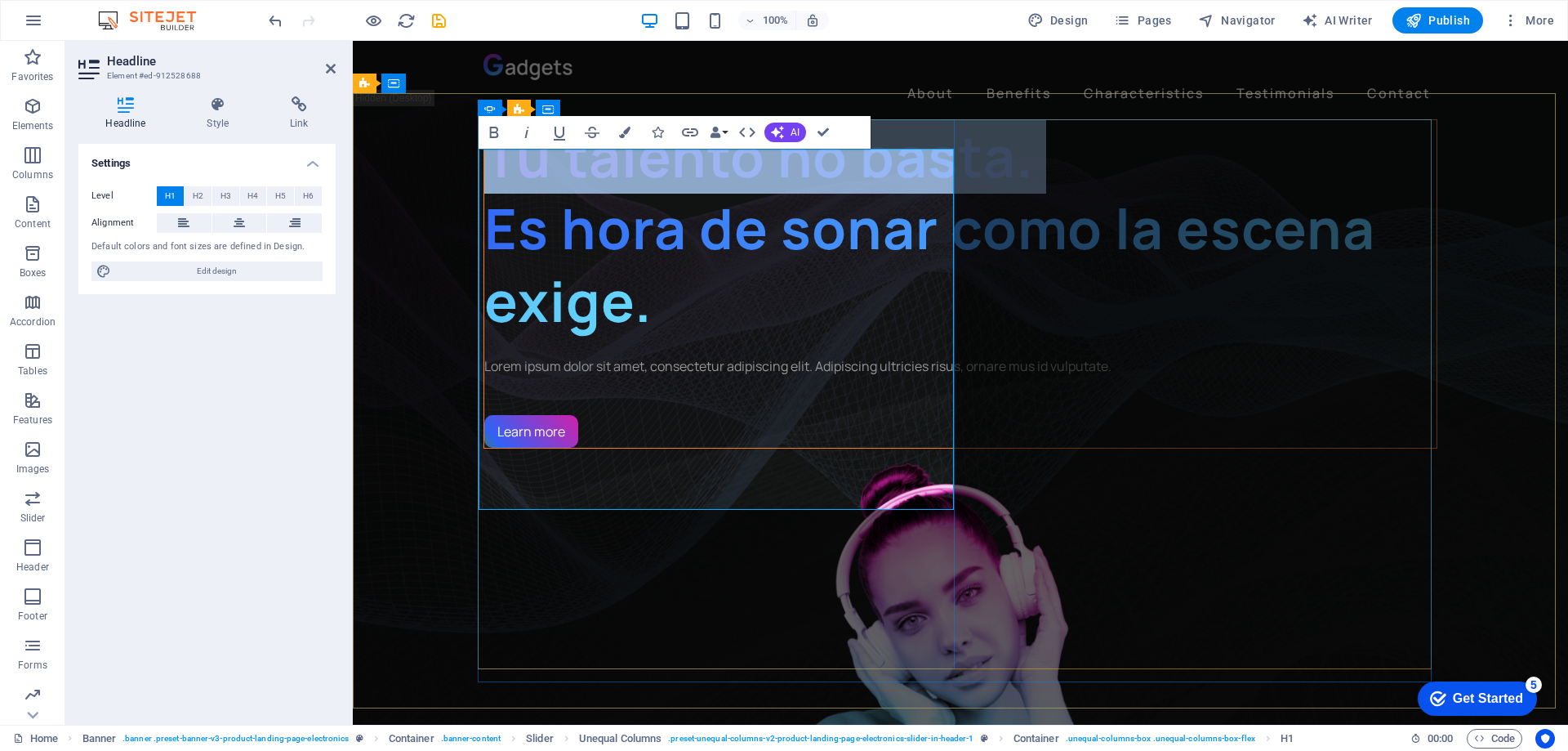
click at [927, 336] on h1 "Tu talento no basta. Es hora de sonar como la escena exige." at bounding box center [961, 228] width 953 height 217
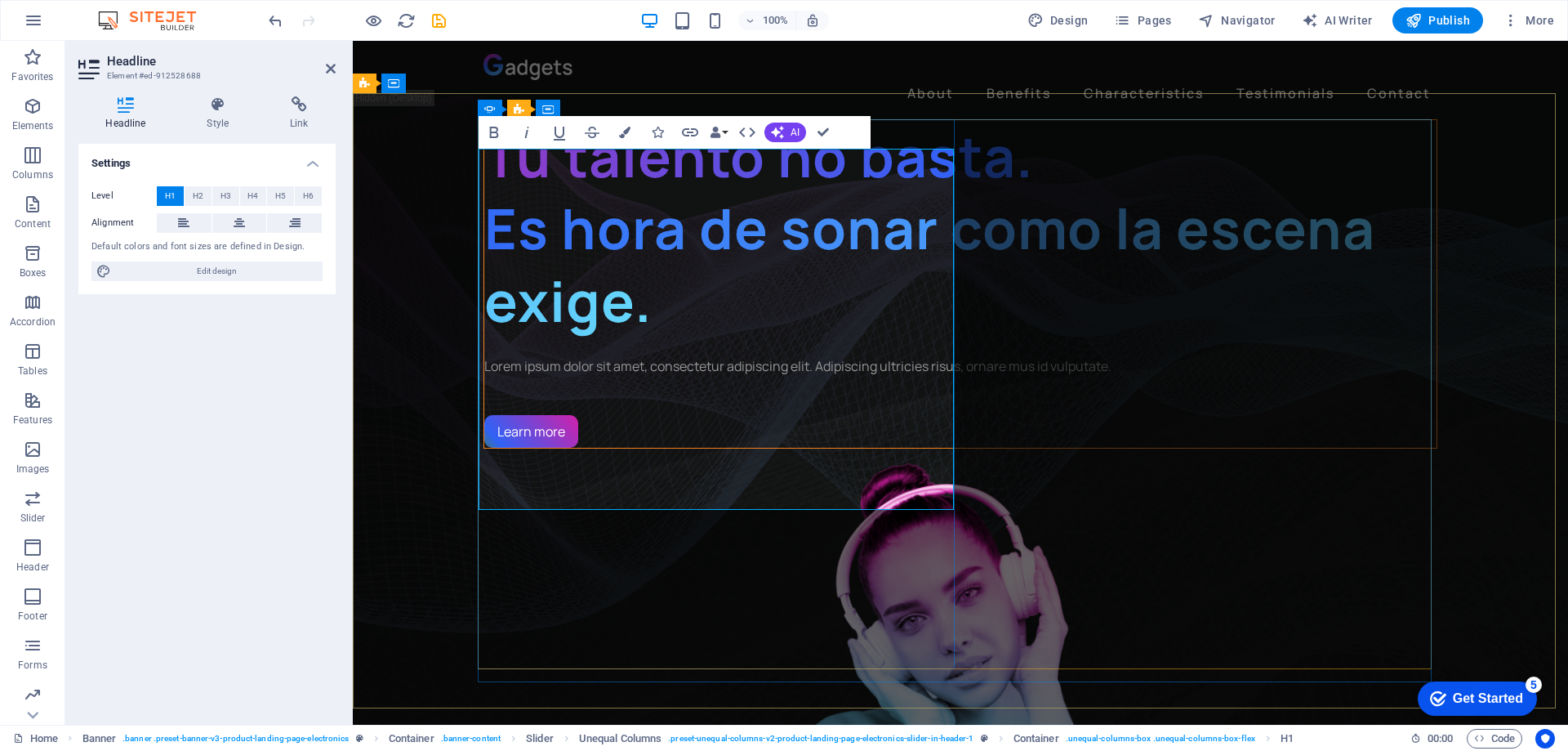
click at [620, 337] on span "Es hora de sonar como la escena exige." at bounding box center [929, 264] width 891 height 147
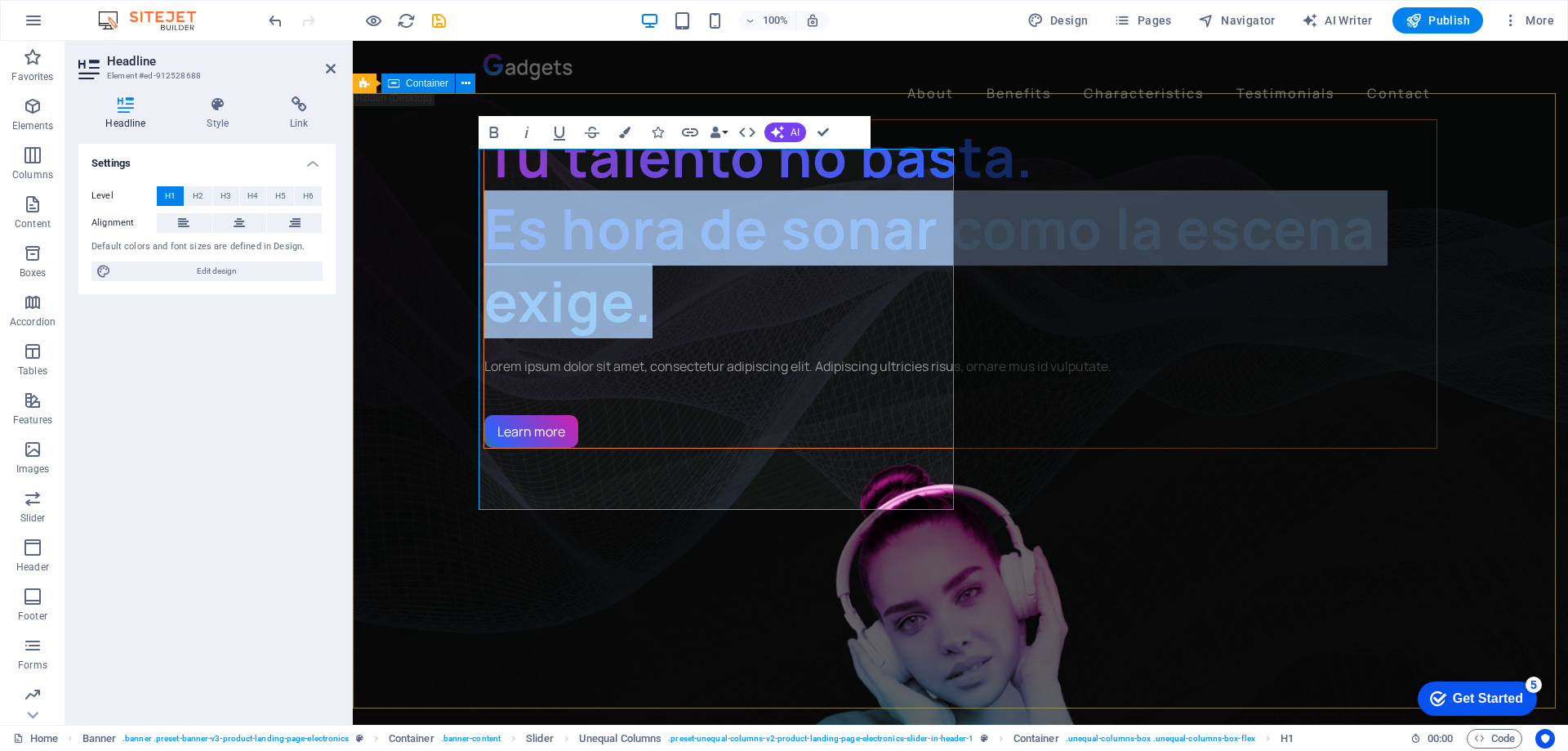
drag, startPoint x: 671, startPoint y: 488, endPoint x: 472, endPoint y: 361, distance: 236.1
click at [779, 133] on icon "button" at bounding box center [778, 133] width 13 height 13
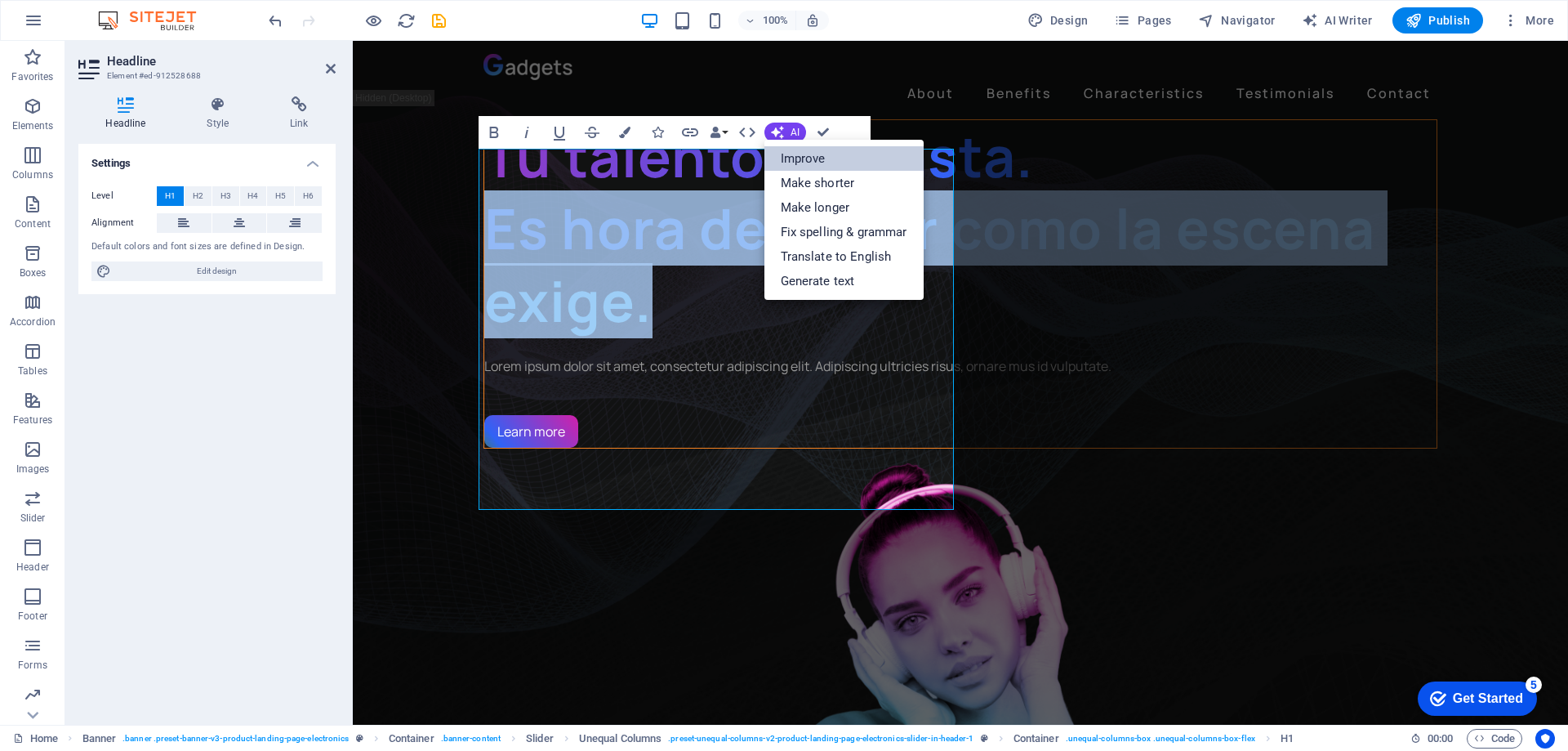
click at [790, 162] on link "Improve" at bounding box center [844, 158] width 159 height 25
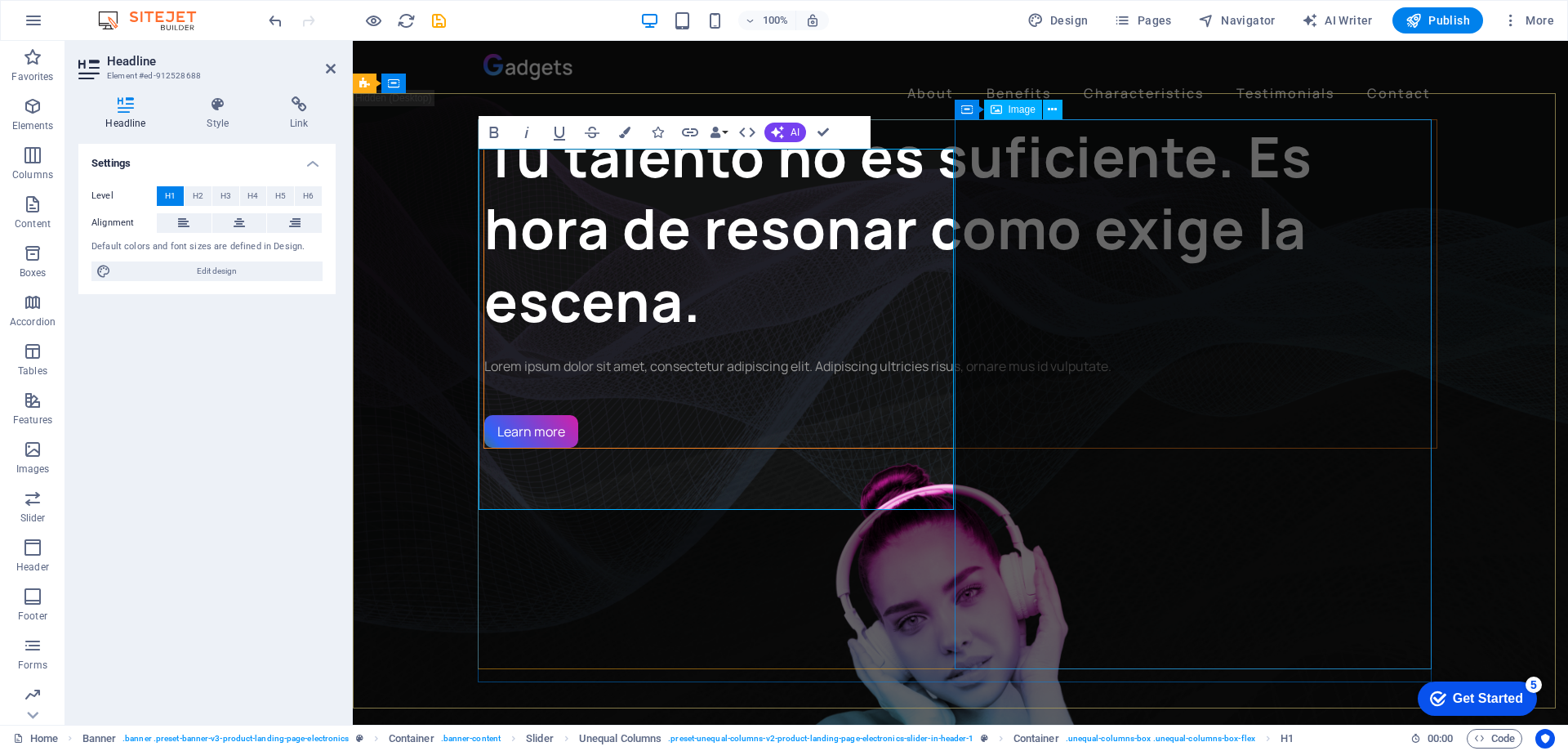
click at [956, 448] on figure "1/3" at bounding box center [961, 723] width 954 height 550
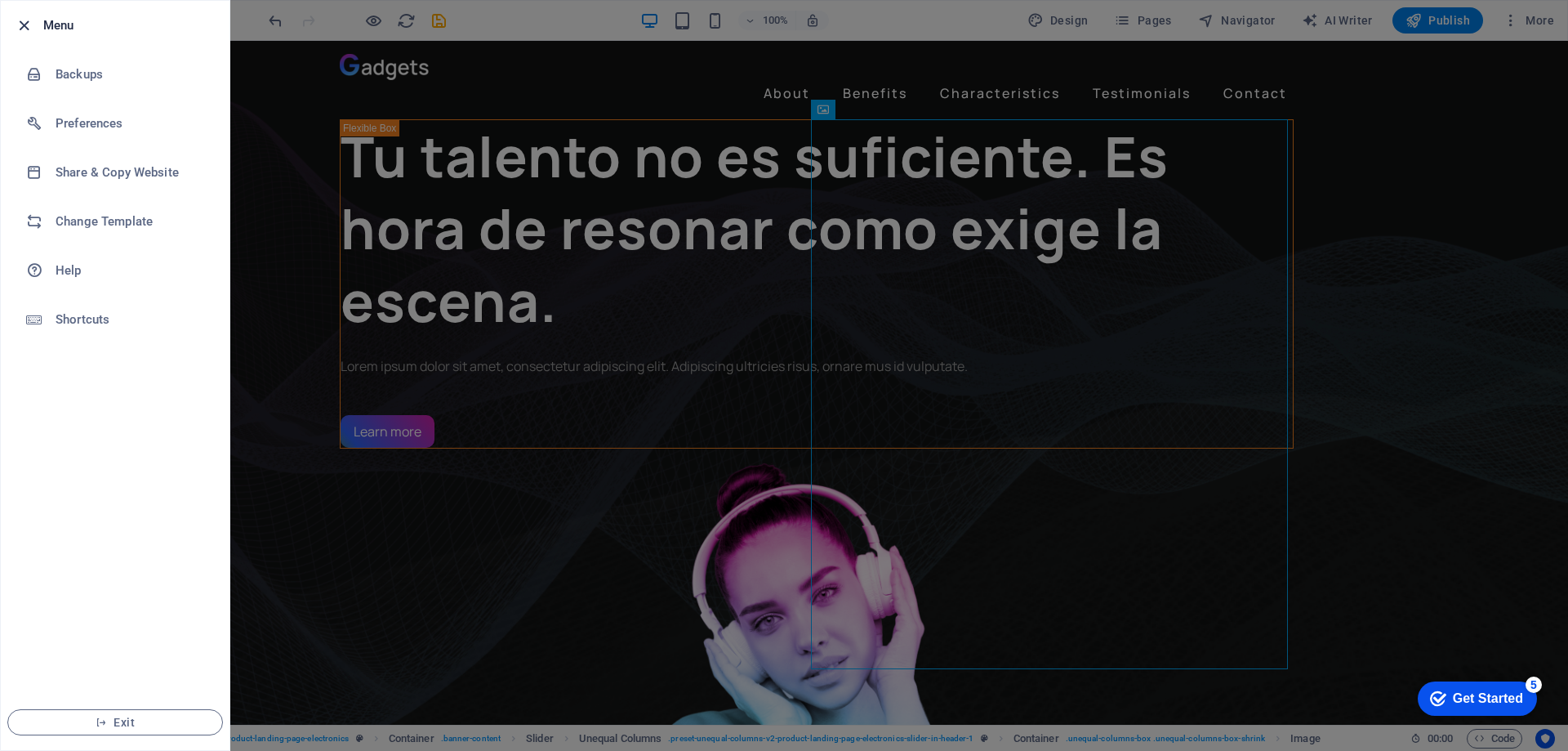
click at [17, 24] on icon "button" at bounding box center [24, 26] width 19 height 19
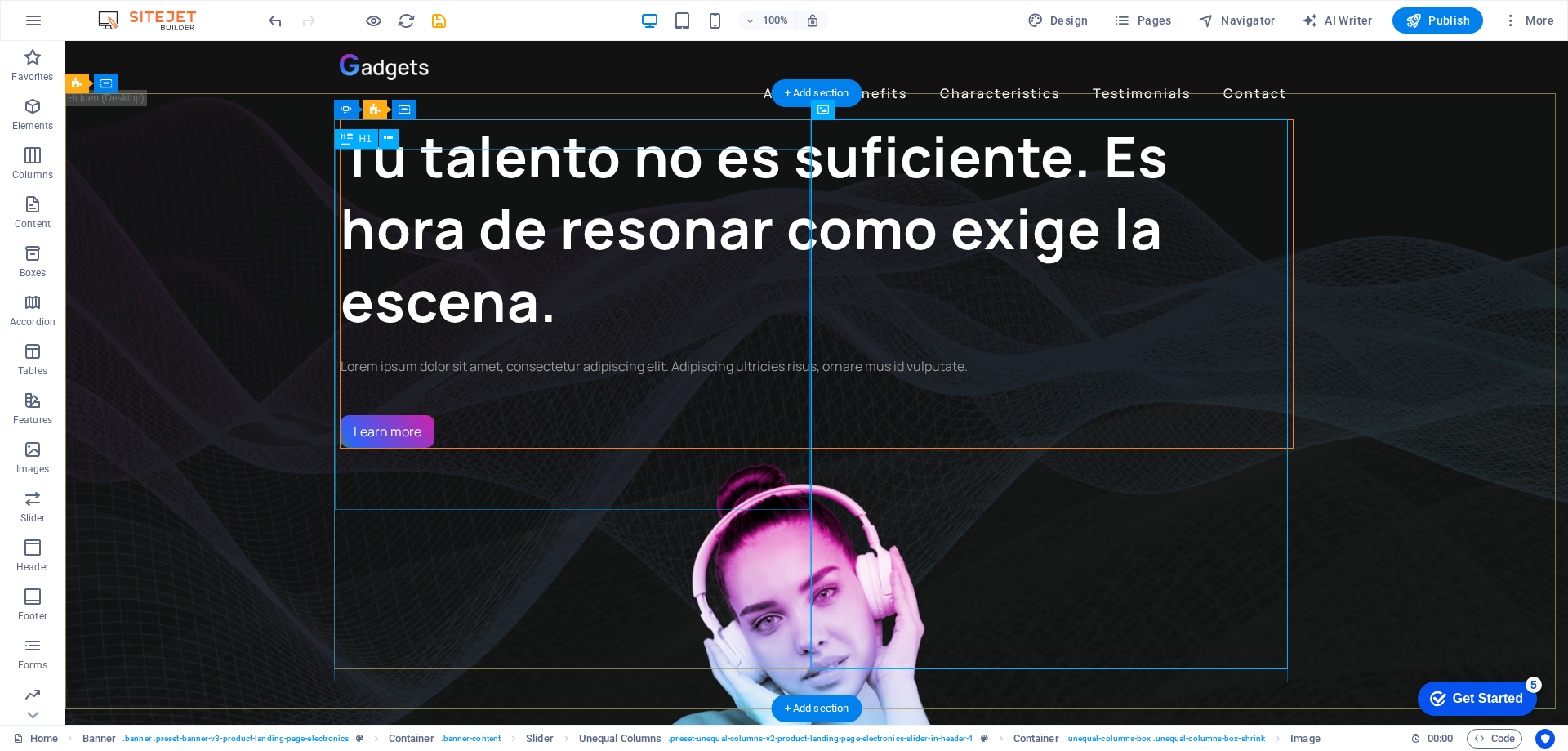
click at [442, 185] on div "Tu talento no es suficiente. Es hora de resonar como exige la escena." at bounding box center [817, 228] width 953 height 217
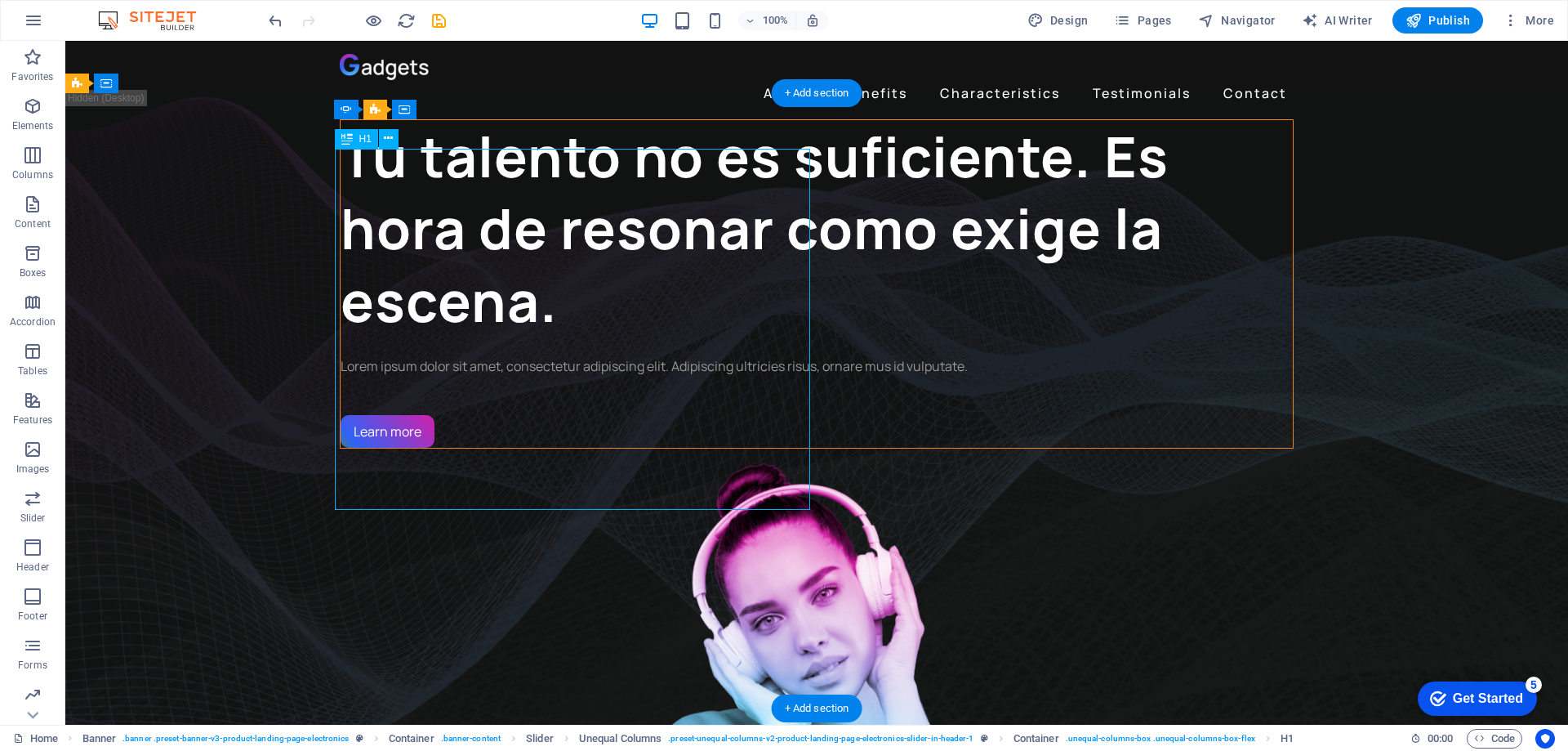
click at [396, 194] on div "Tu talento no es suficiente. Es hora de resonar como exige la escena." at bounding box center [817, 228] width 953 height 217
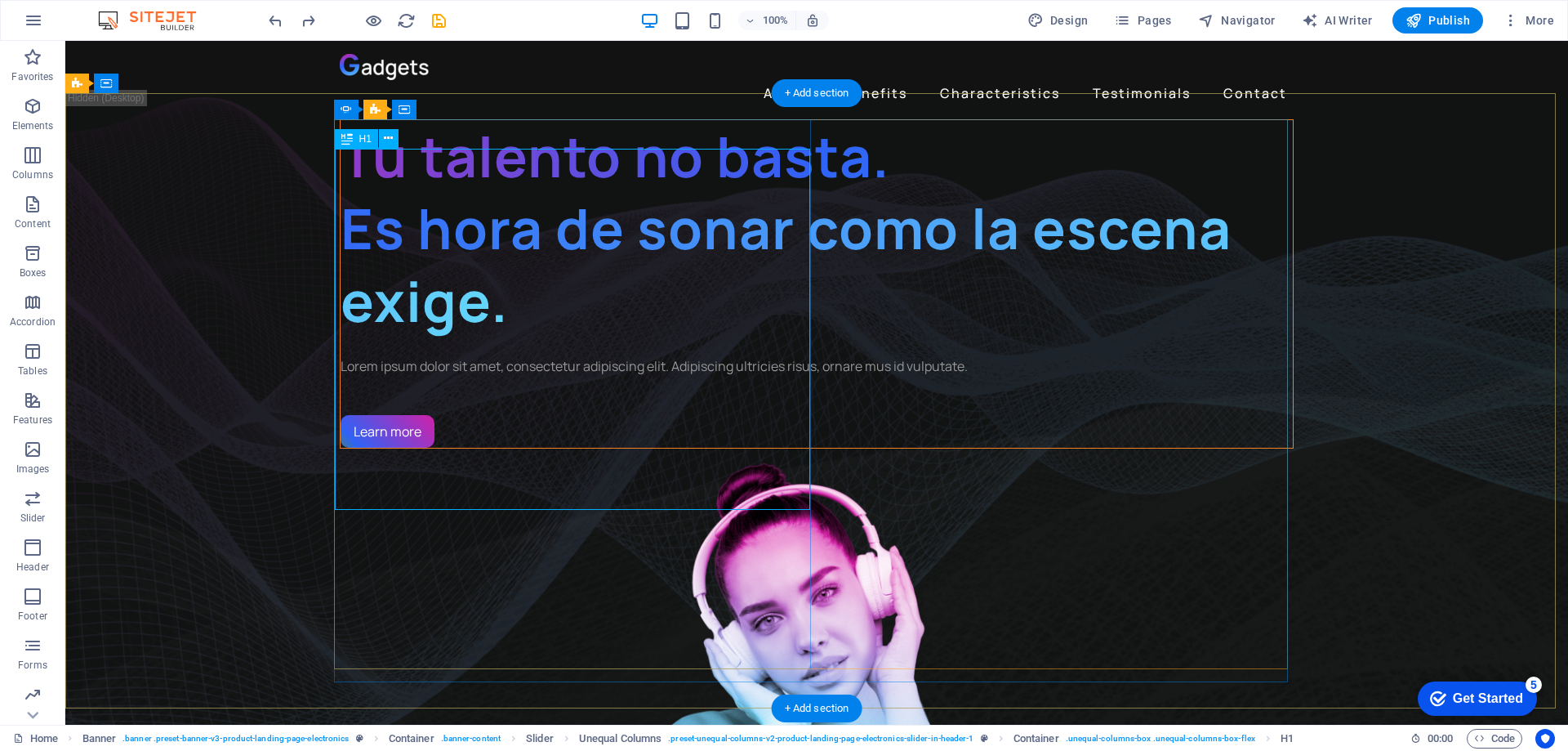
click at [354, 336] on div "Tu talento no basta. Es hora de sonar como la escena exige." at bounding box center [817, 228] width 953 height 217
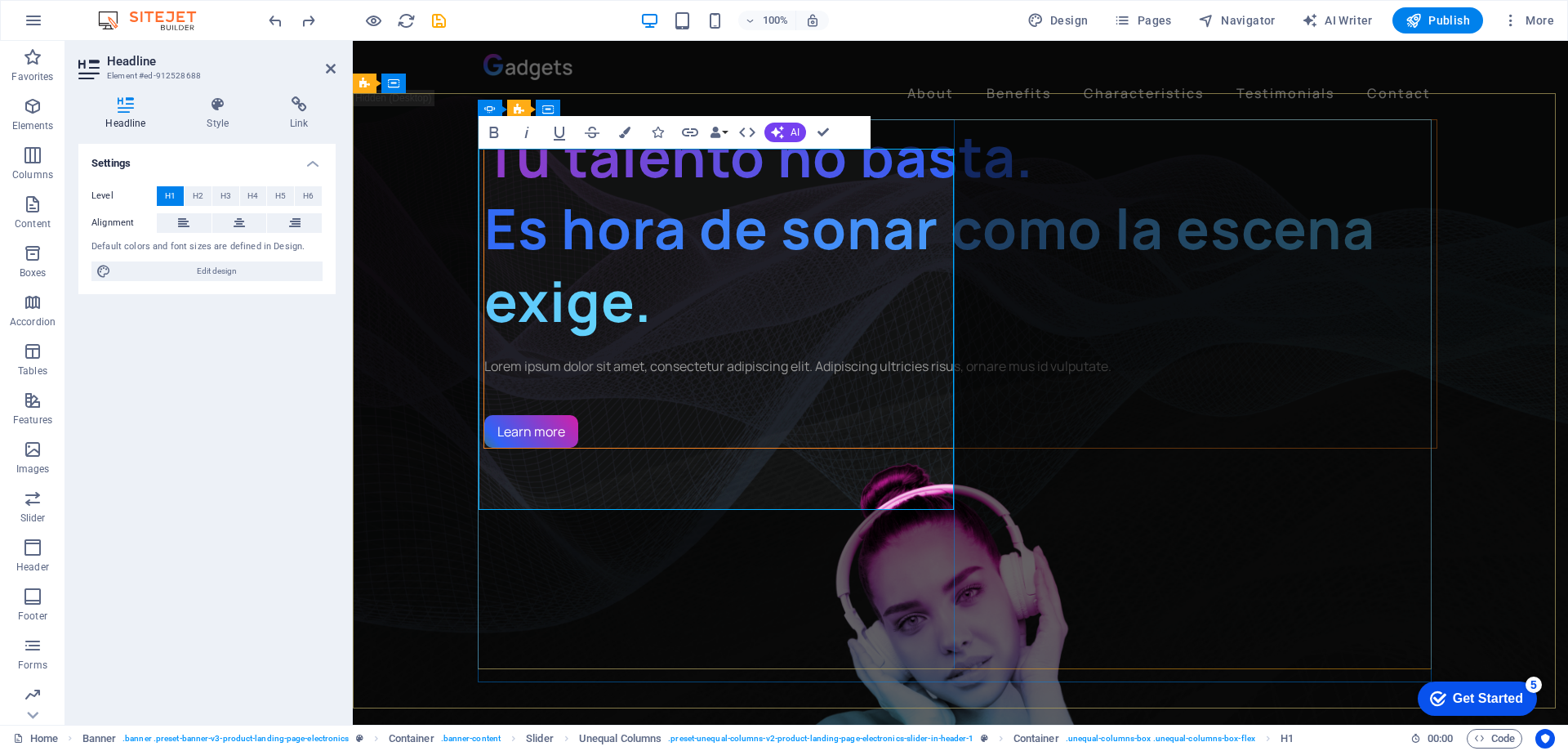
click at [484, 325] on span "Tu talento no basta. Es hora de sonar como la escena exige." at bounding box center [929, 228] width 891 height 220
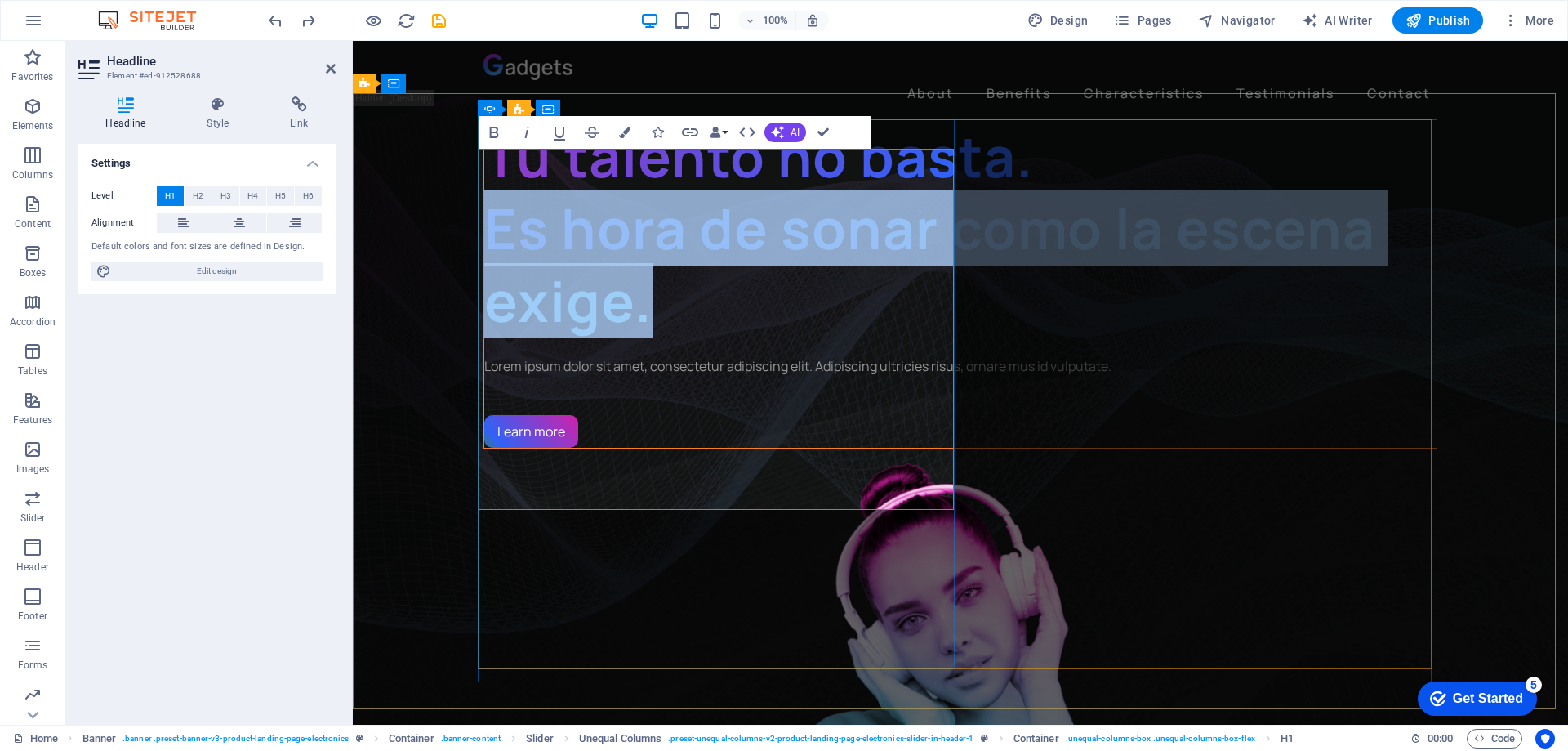
drag, startPoint x: 484, startPoint y: 325, endPoint x: 845, endPoint y: 401, distance: 368.9
click at [891, 336] on h1 "Tu talento no basta. Es hora de sonar como la escena exige." at bounding box center [961, 228] width 953 height 217
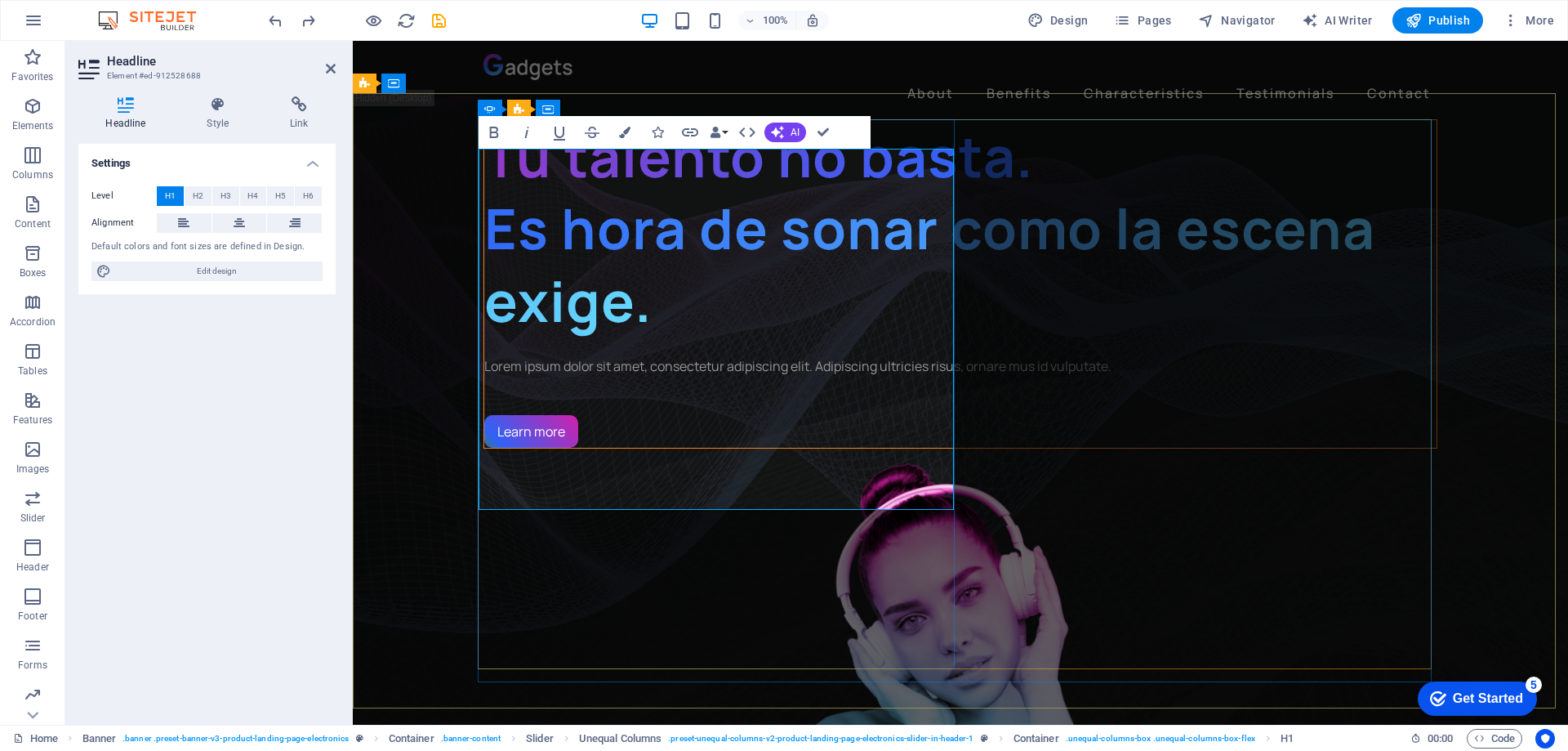
click at [725, 255] on h1 "Tu talento no basta. Es hora de sonar como la escena exige." at bounding box center [961, 228] width 953 height 217
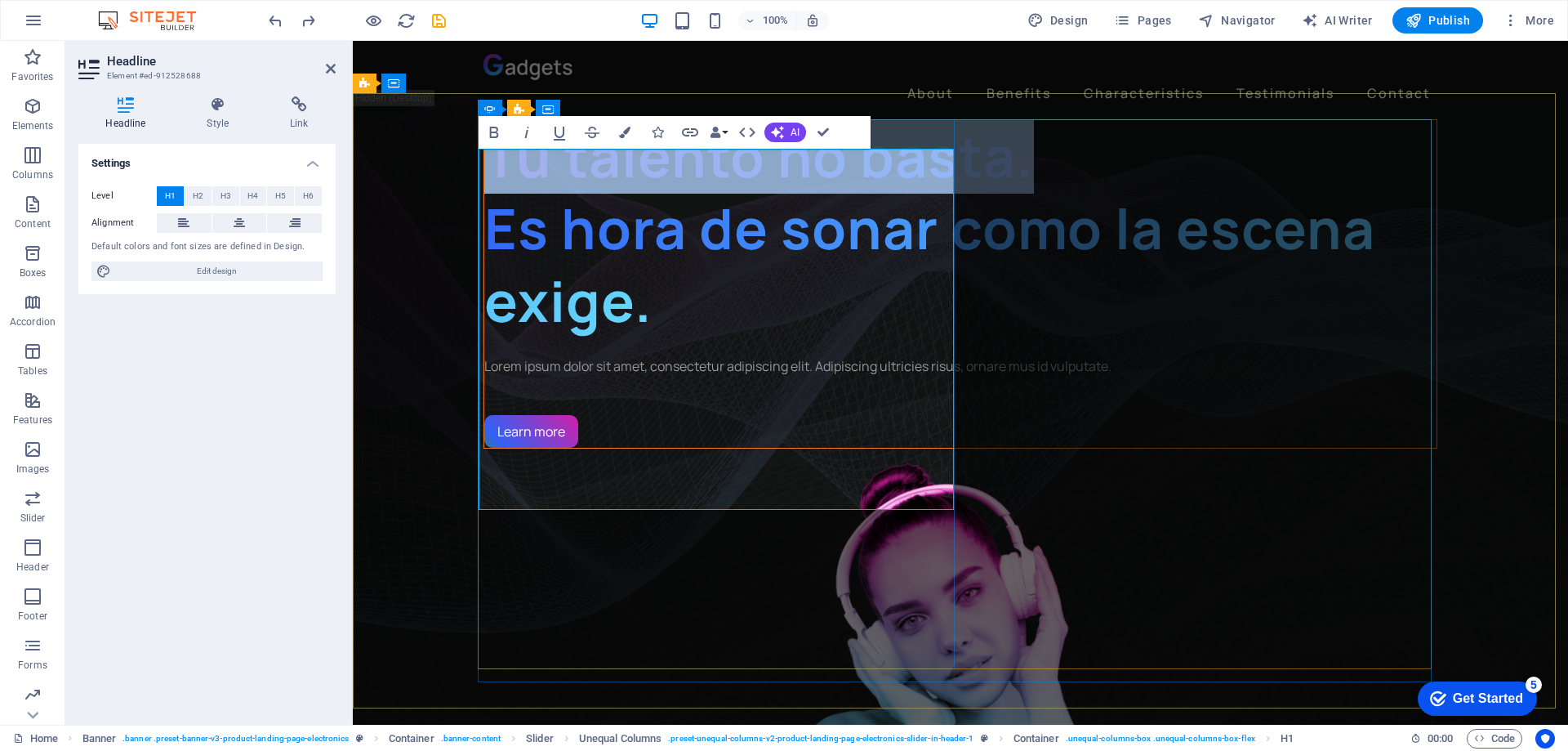
drag, startPoint x: 663, startPoint y: 263, endPoint x: 481, endPoint y: 206, distance: 190.7
click at [484, 206] on h1 "Tu talento no basta. Es hora de sonar como la escena exige." at bounding box center [961, 228] width 953 height 217
click at [718, 131] on icon "button" at bounding box center [715, 133] width 12 height 12
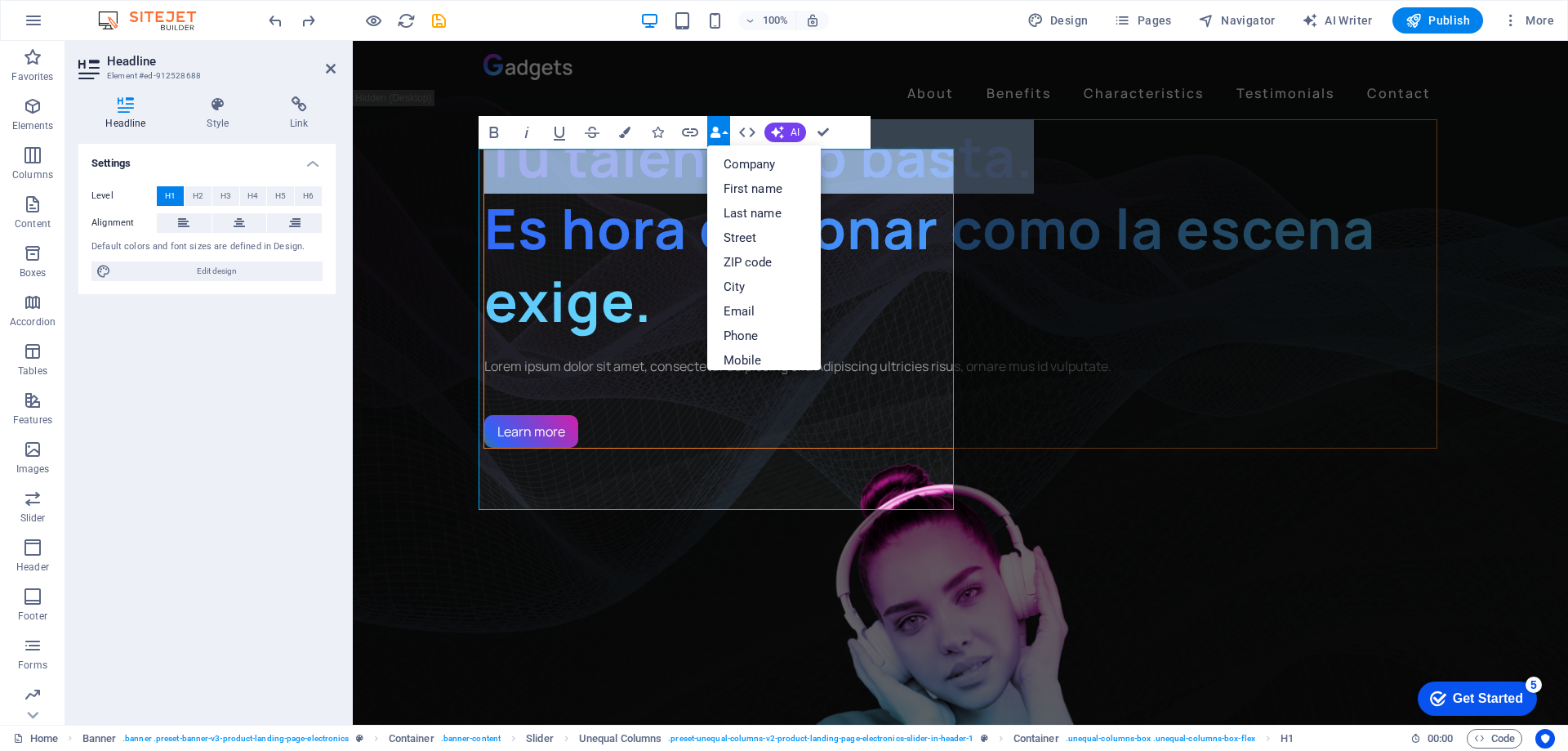
click at [718, 131] on icon "button" at bounding box center [715, 133] width 12 height 12
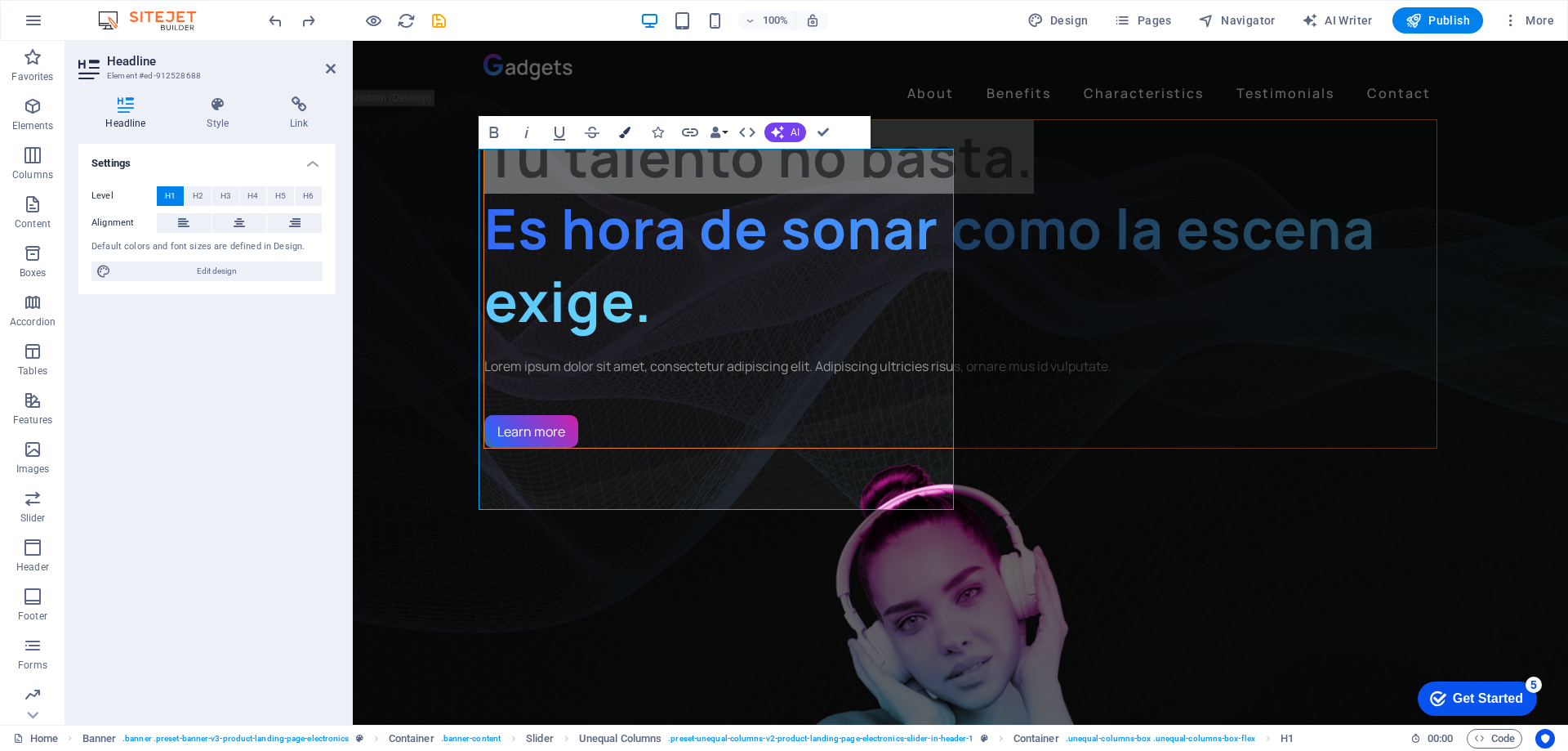
click at [629, 131] on icon "button" at bounding box center [625, 133] width 12 height 12
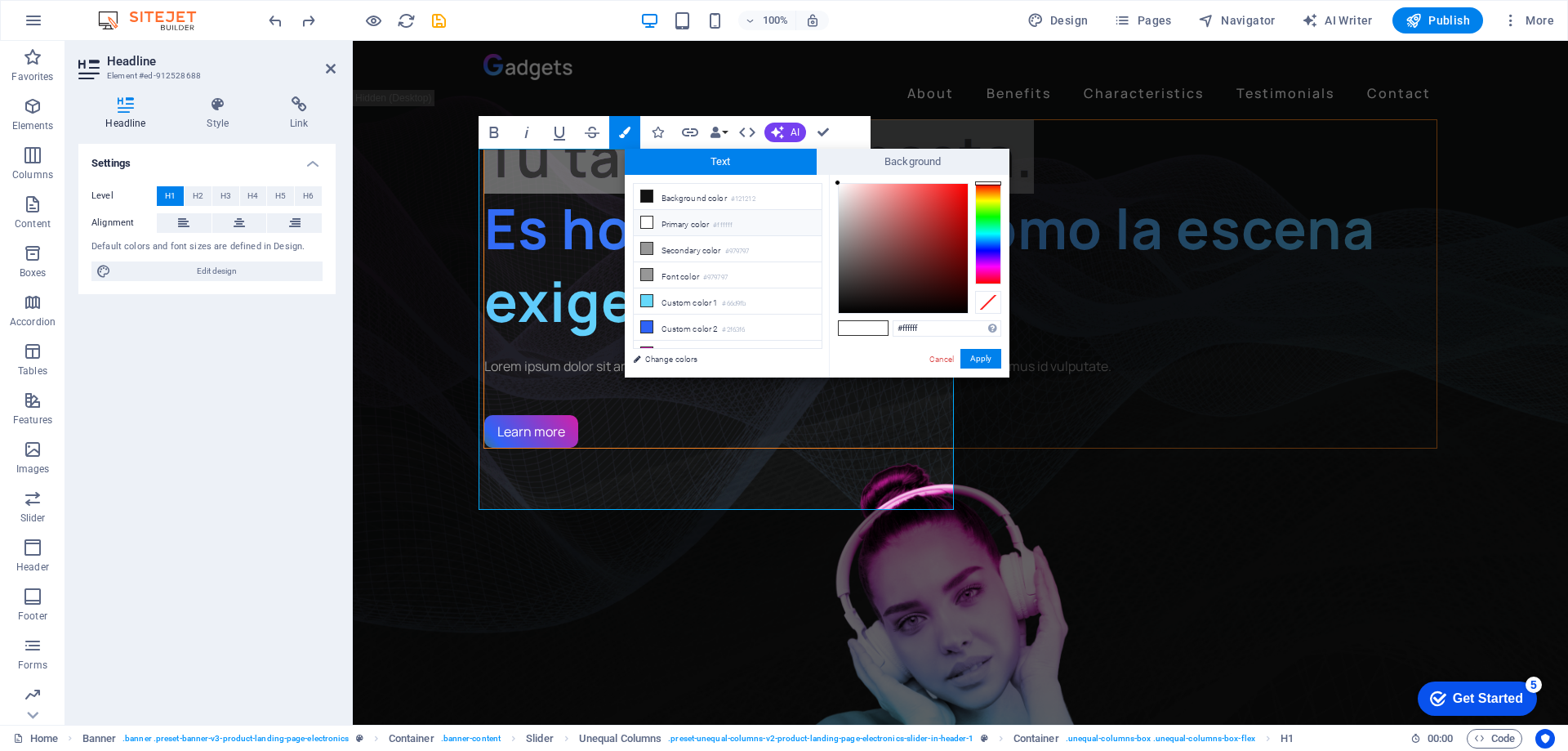
click at [673, 223] on li "Primary color #ffffff" at bounding box center [728, 223] width 188 height 26
click at [650, 222] on icon at bounding box center [647, 223] width 12 height 12
click at [698, 220] on li "Primary color #ffffff" at bounding box center [728, 223] width 188 height 26
click at [980, 359] on button "Apply" at bounding box center [981, 359] width 41 height 20
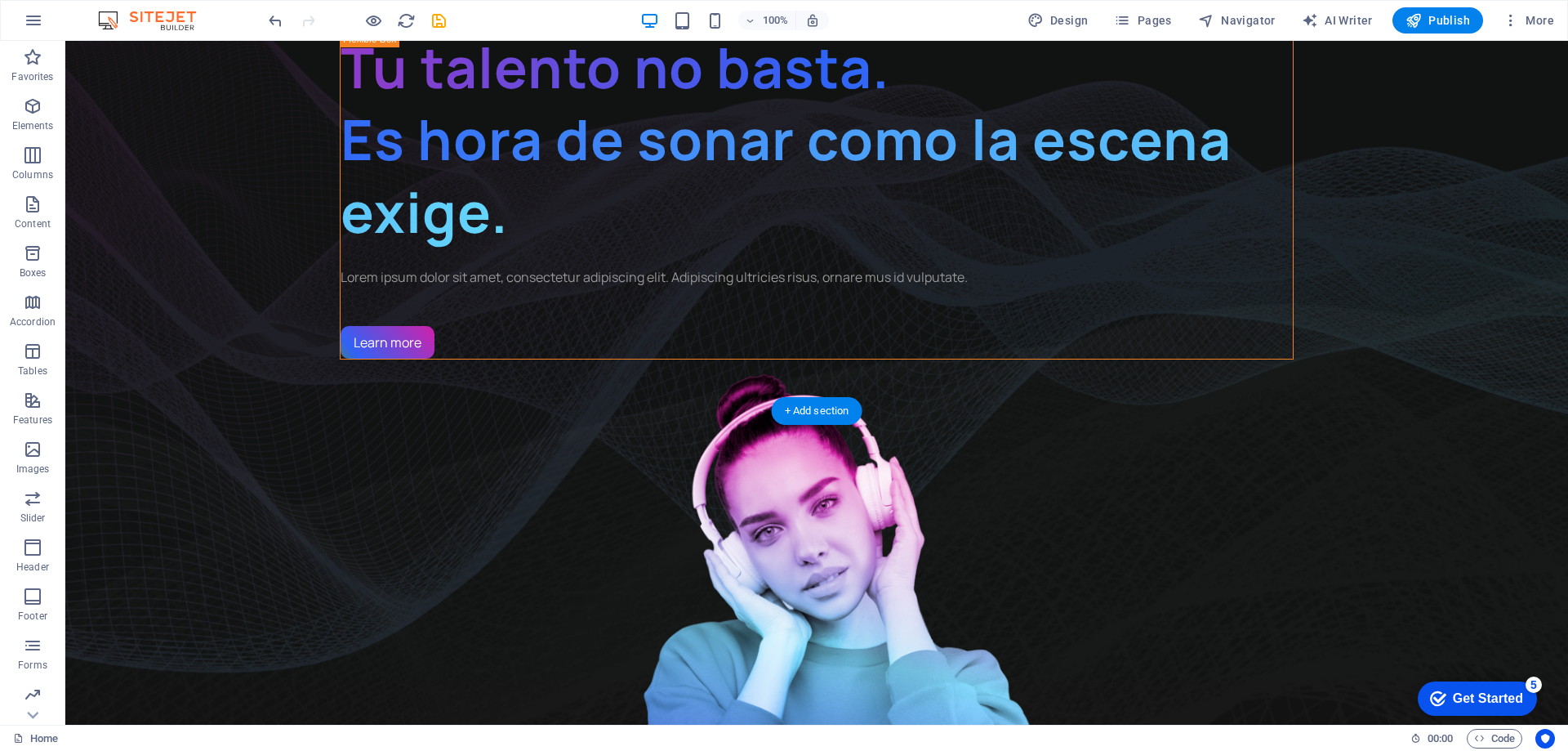
scroll to position [0, 0]
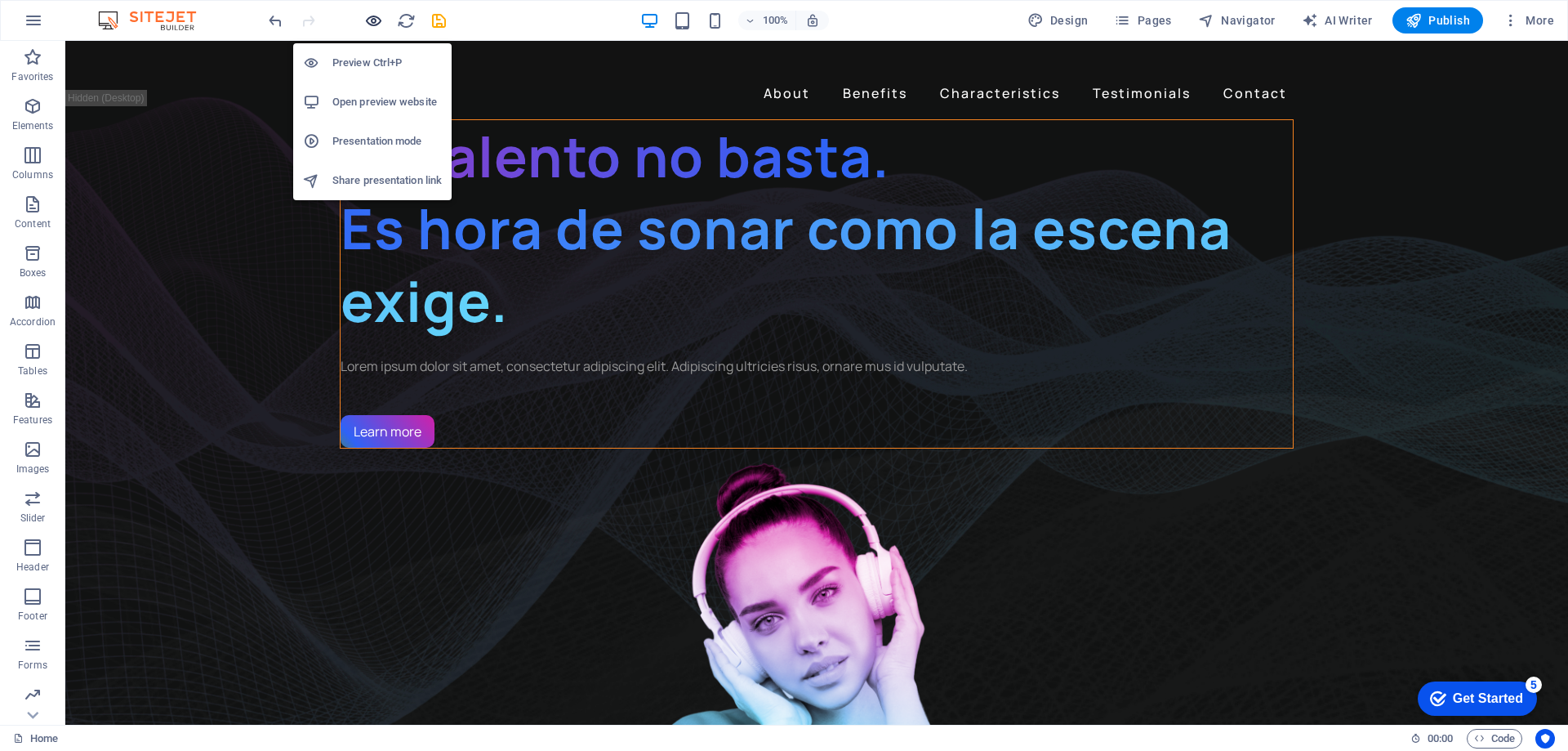
click at [378, 19] on icon "button" at bounding box center [373, 21] width 19 height 19
